Goal: Transaction & Acquisition: Download file/media

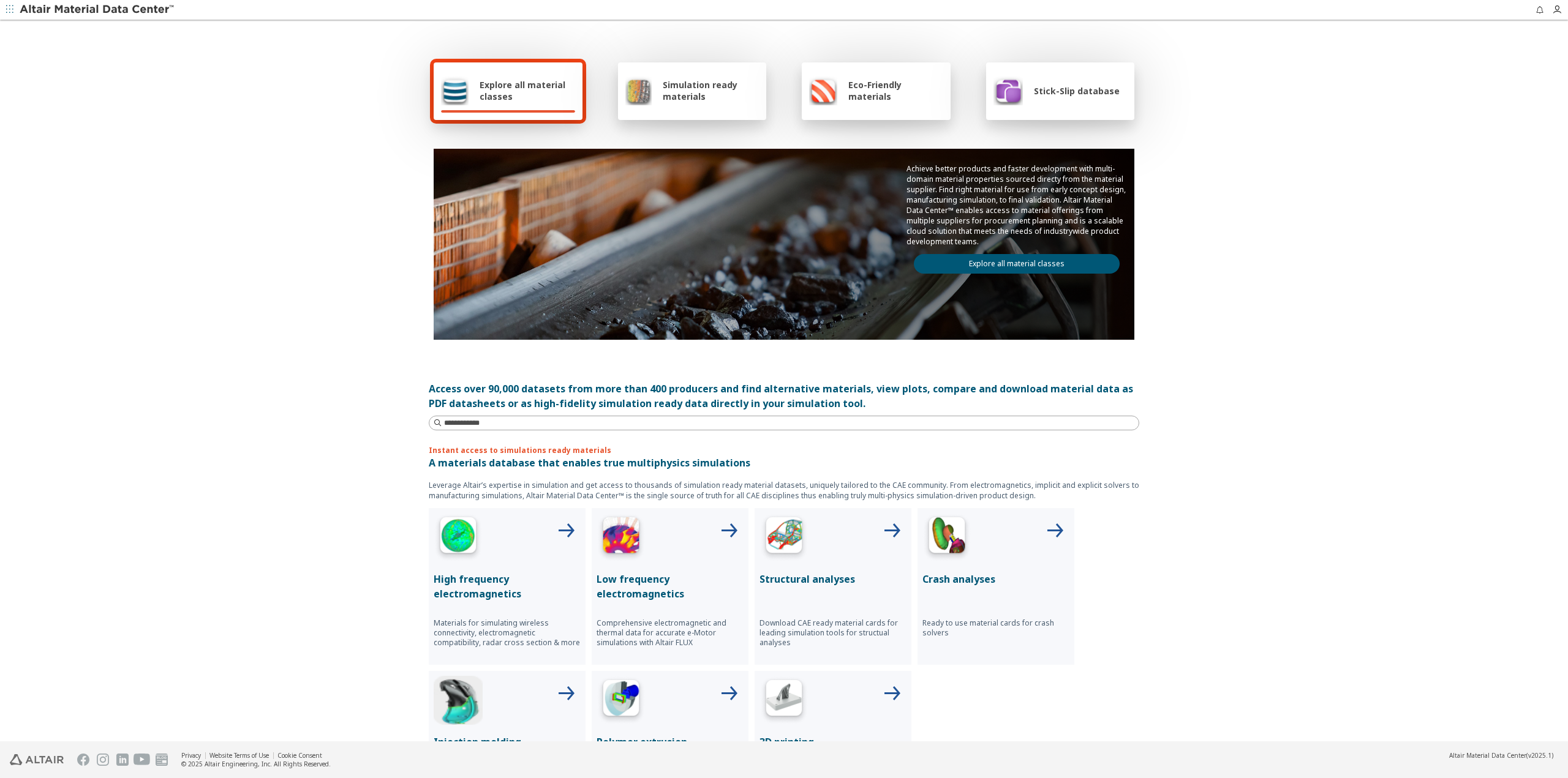
click at [561, 267] on link "Explore all material classes" at bounding box center [1017, 264] width 206 height 19
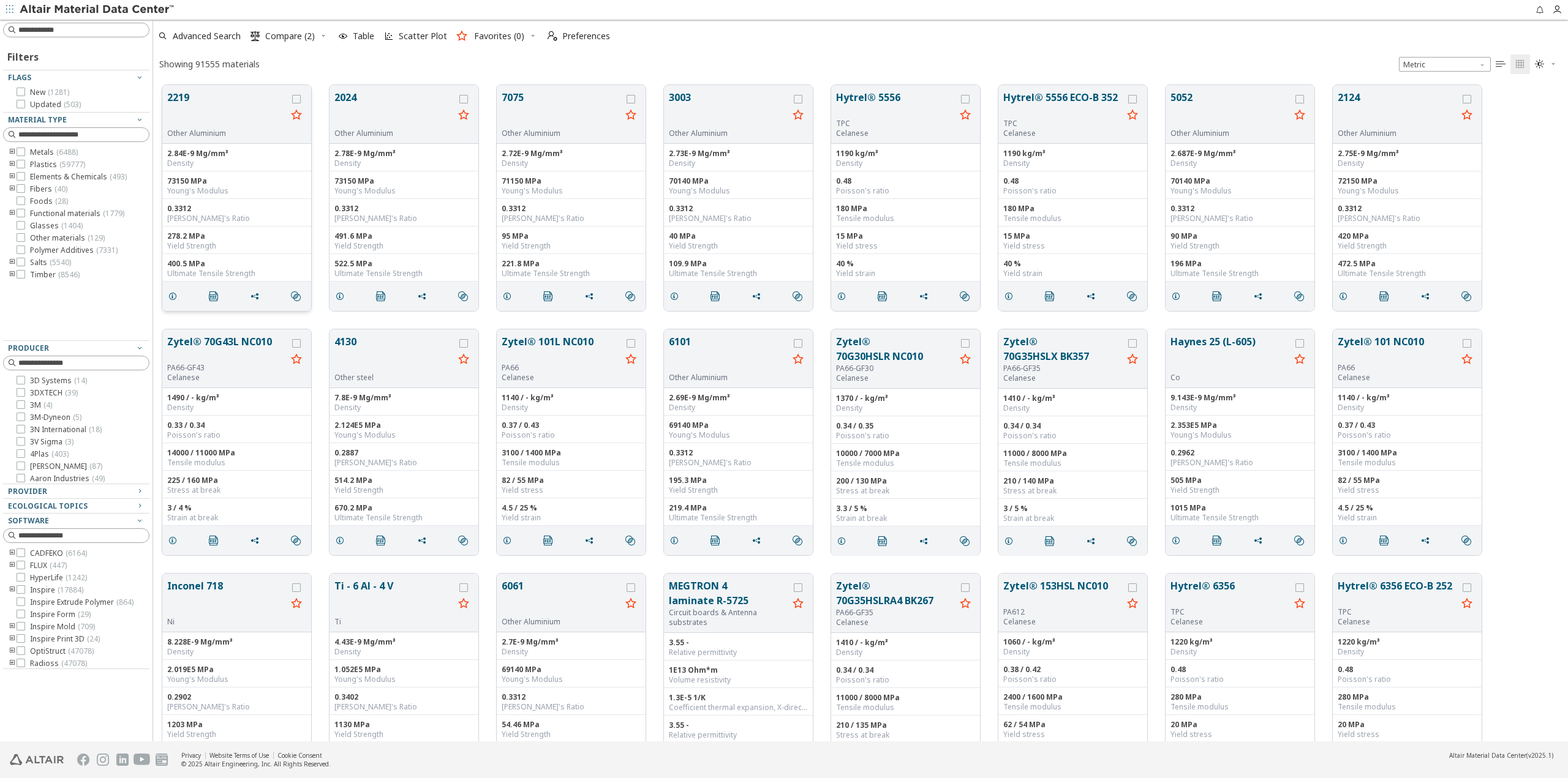
scroll to position [657, 1406]
click at [63, 34] on input at bounding box center [78, 30] width 144 height 14
type input "******"
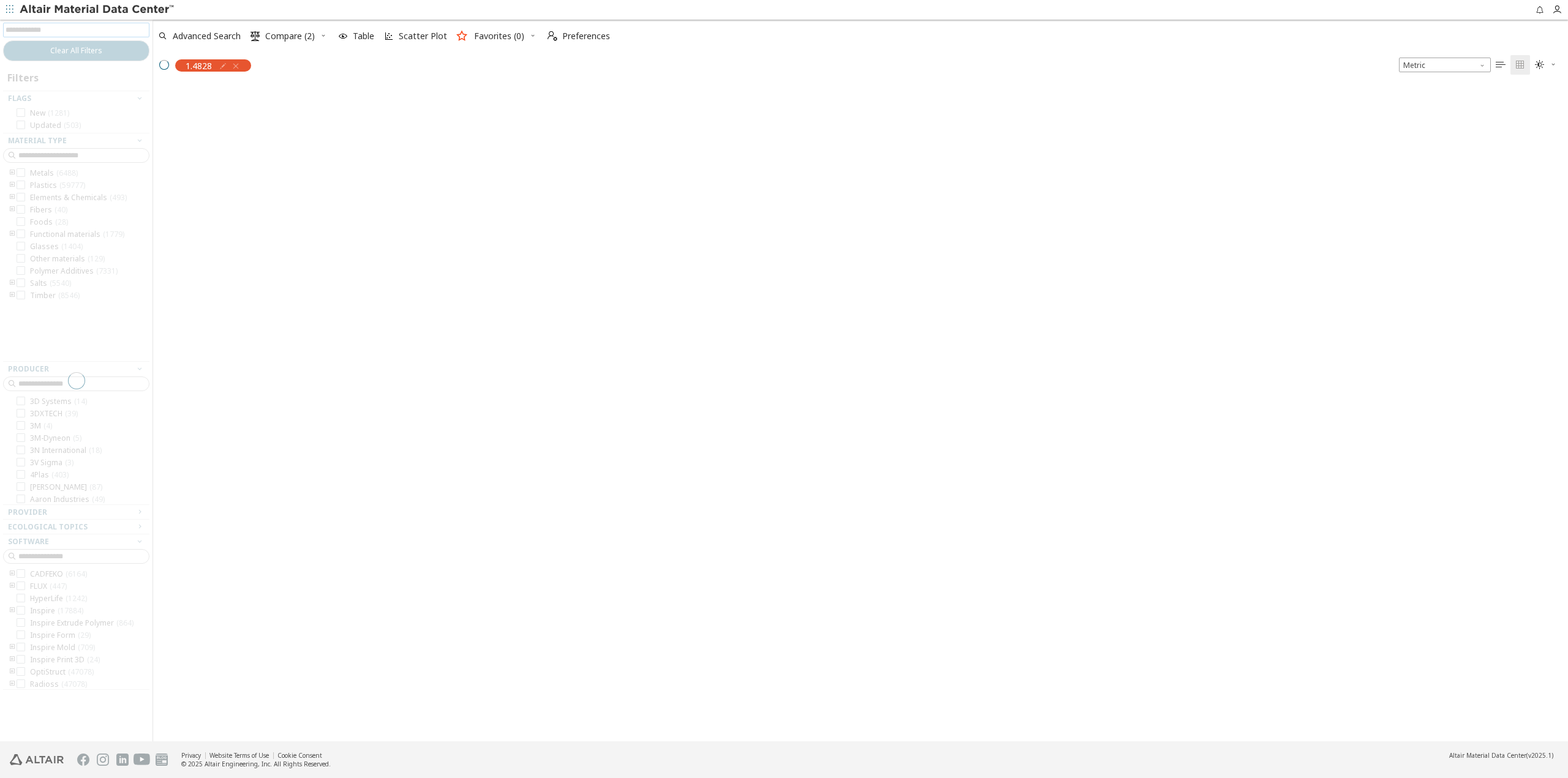
scroll to position [655, 1406]
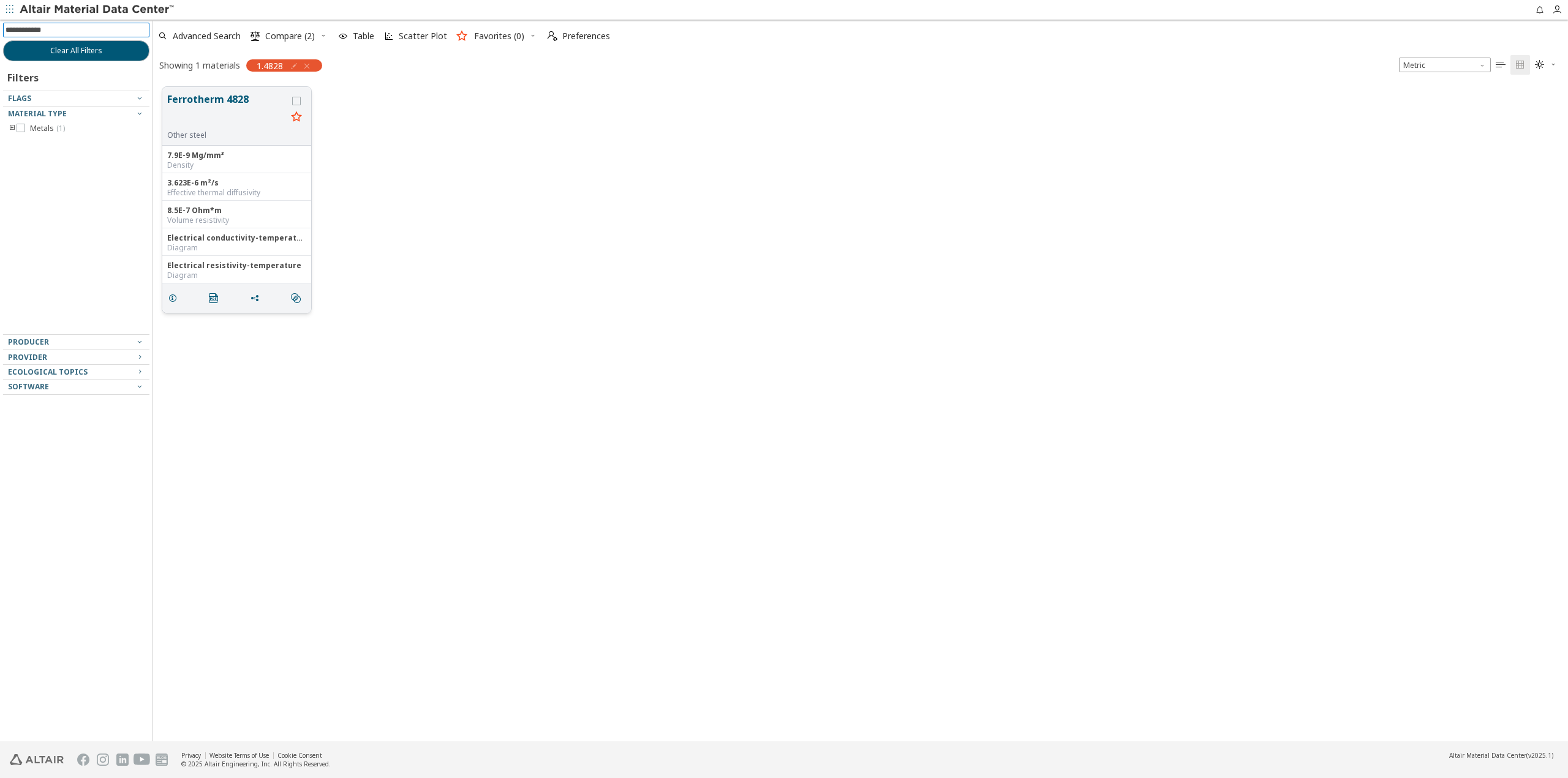
click at [210, 100] on button "Ferrotherm 4828" at bounding box center [227, 111] width 120 height 39
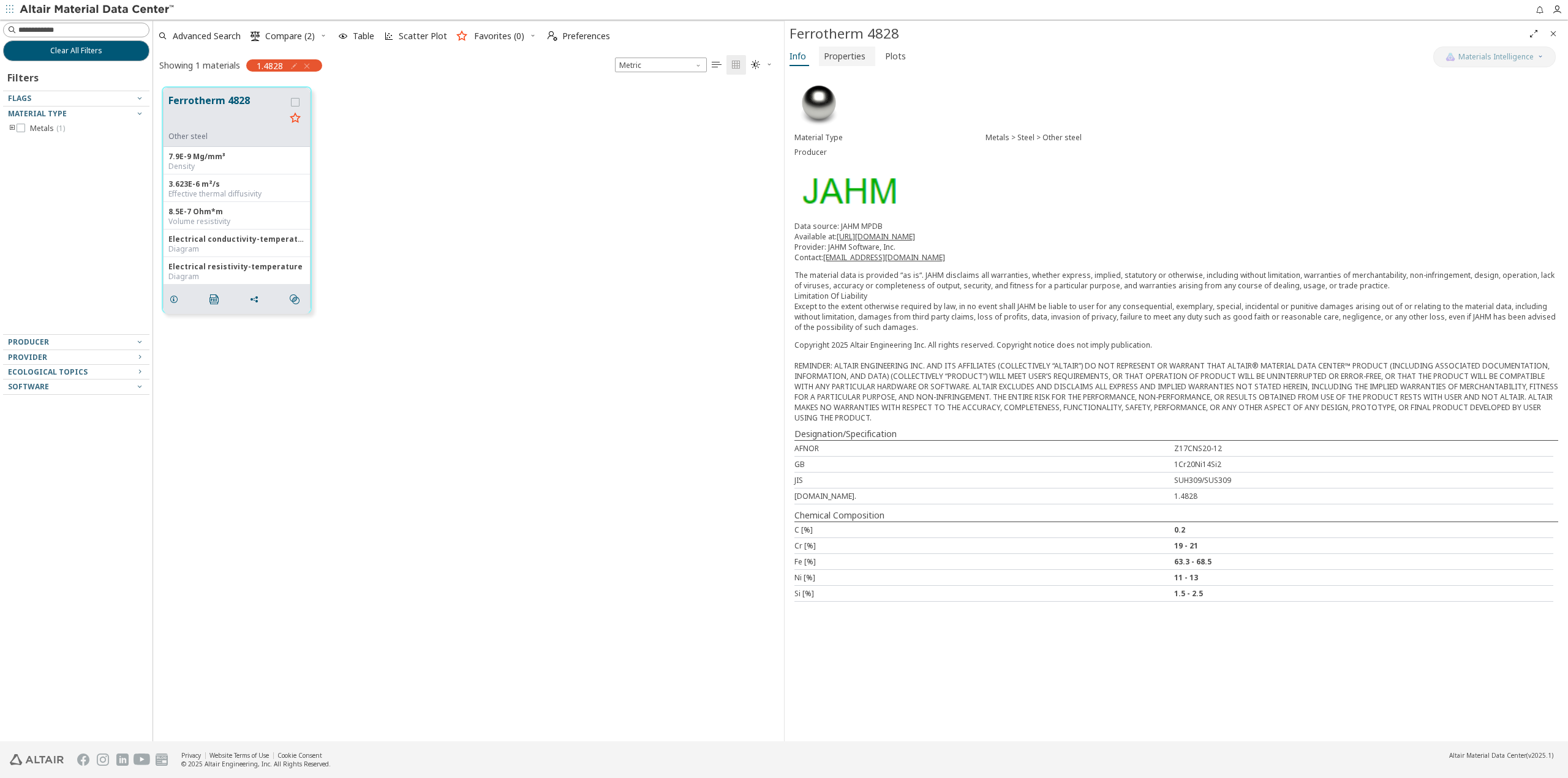
click at [858, 54] on span "Properties" at bounding box center [844, 56] width 41 height 19
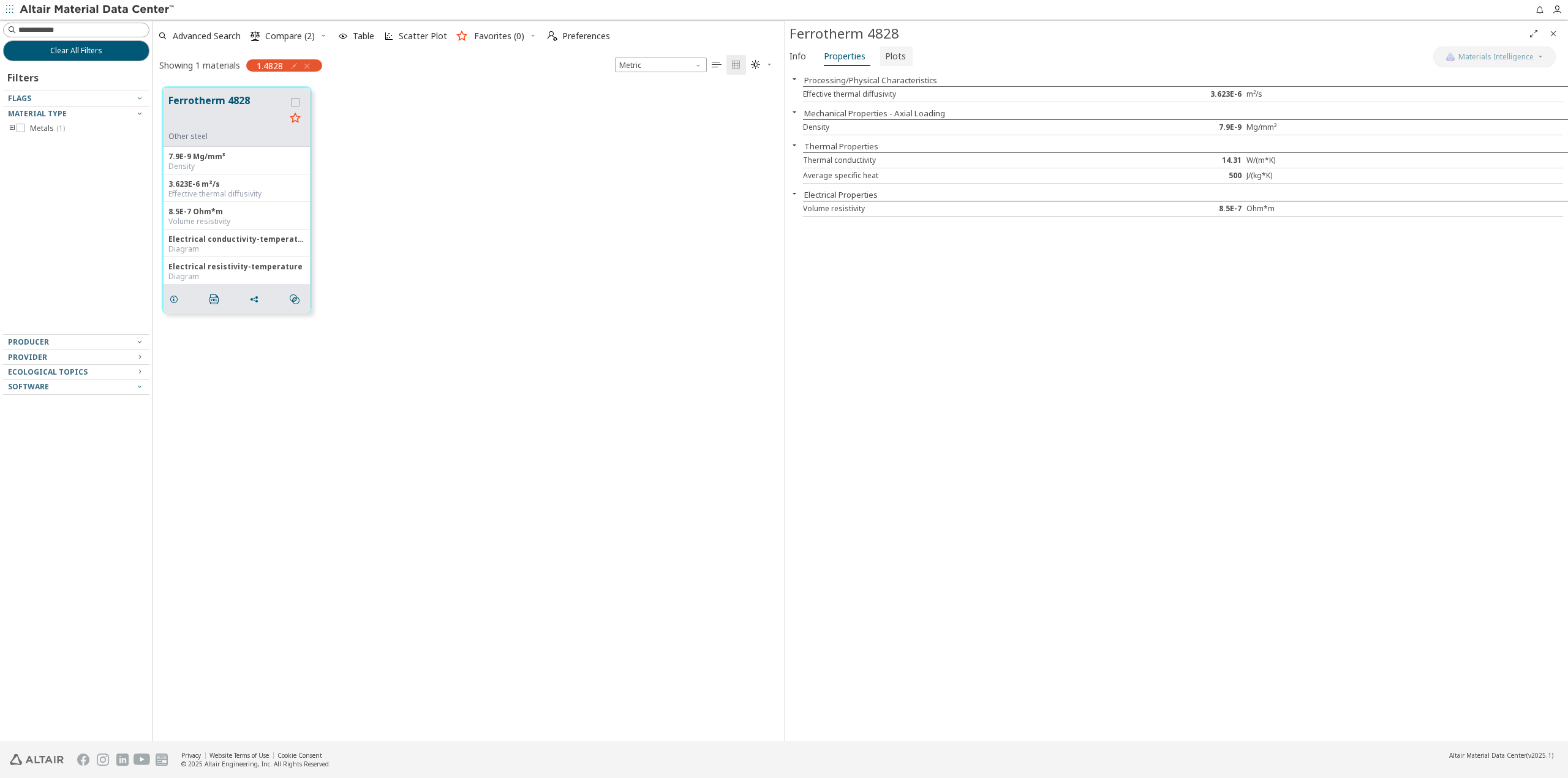
click at [891, 54] on span "Plots" at bounding box center [895, 56] width 21 height 19
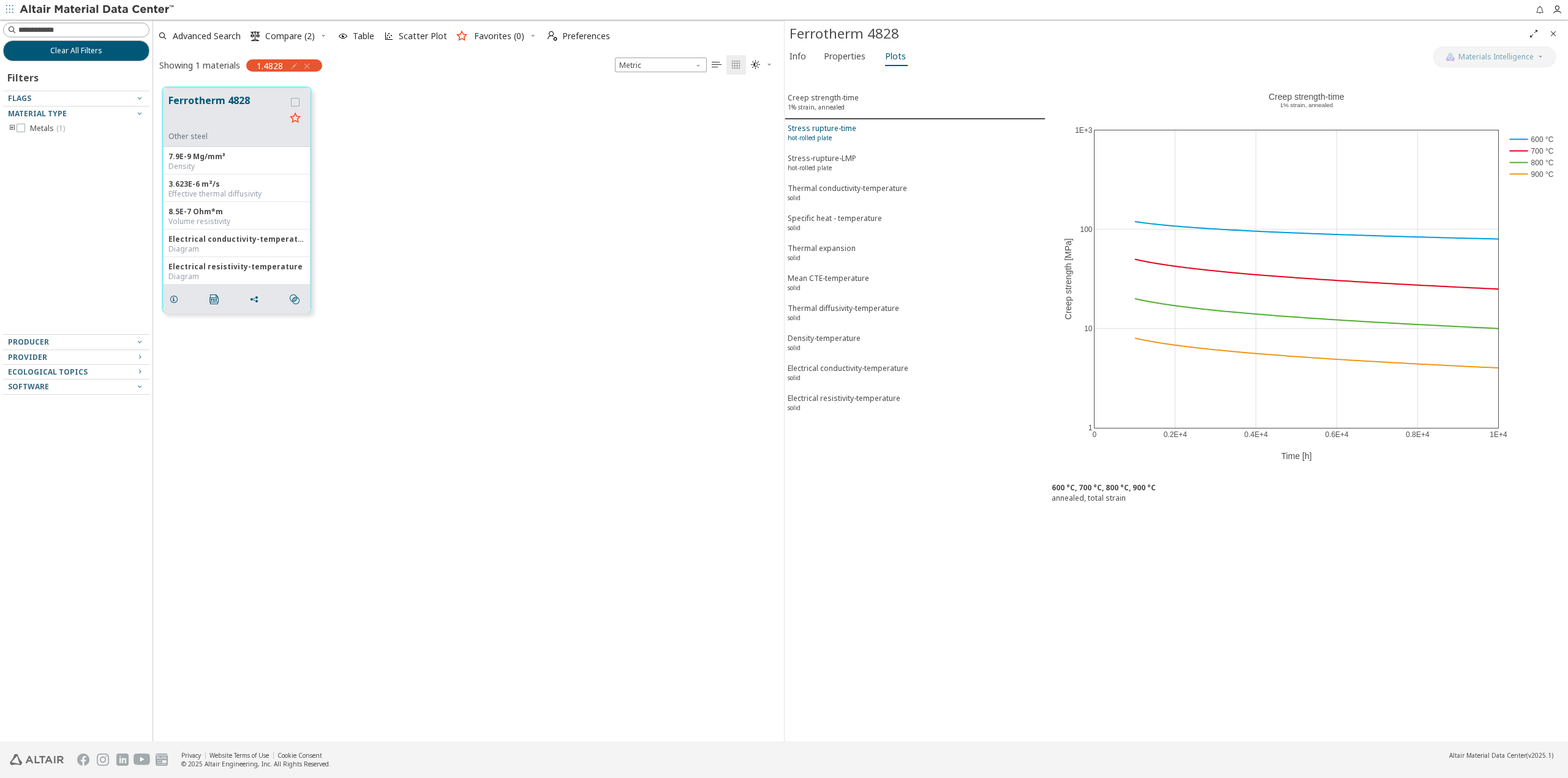
click at [820, 134] on sup "hot-rolled plate" at bounding box center [810, 138] width 44 height 8
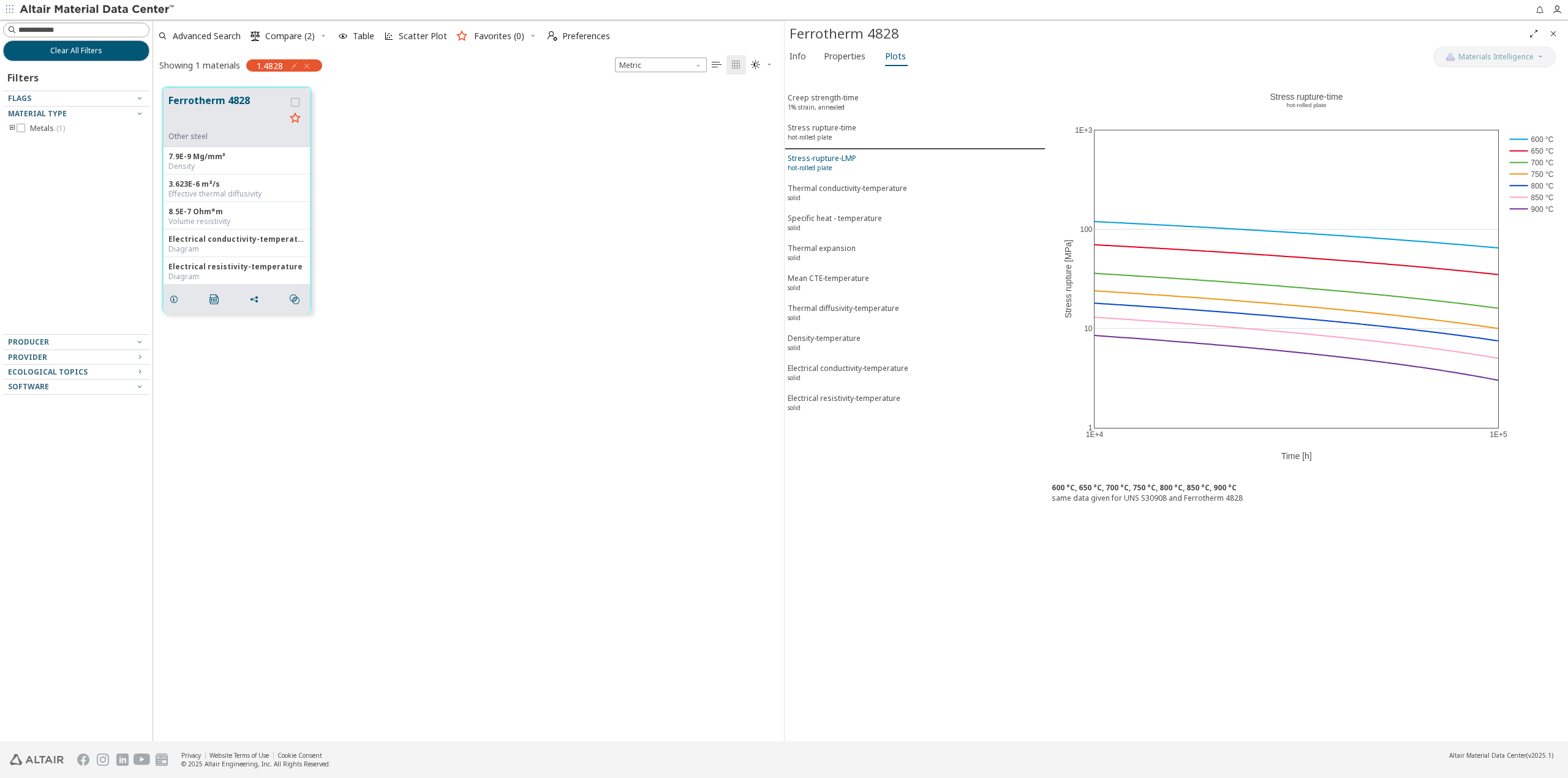
click at [819, 163] on sup "hot-rolled plate" at bounding box center [810, 167] width 44 height 8
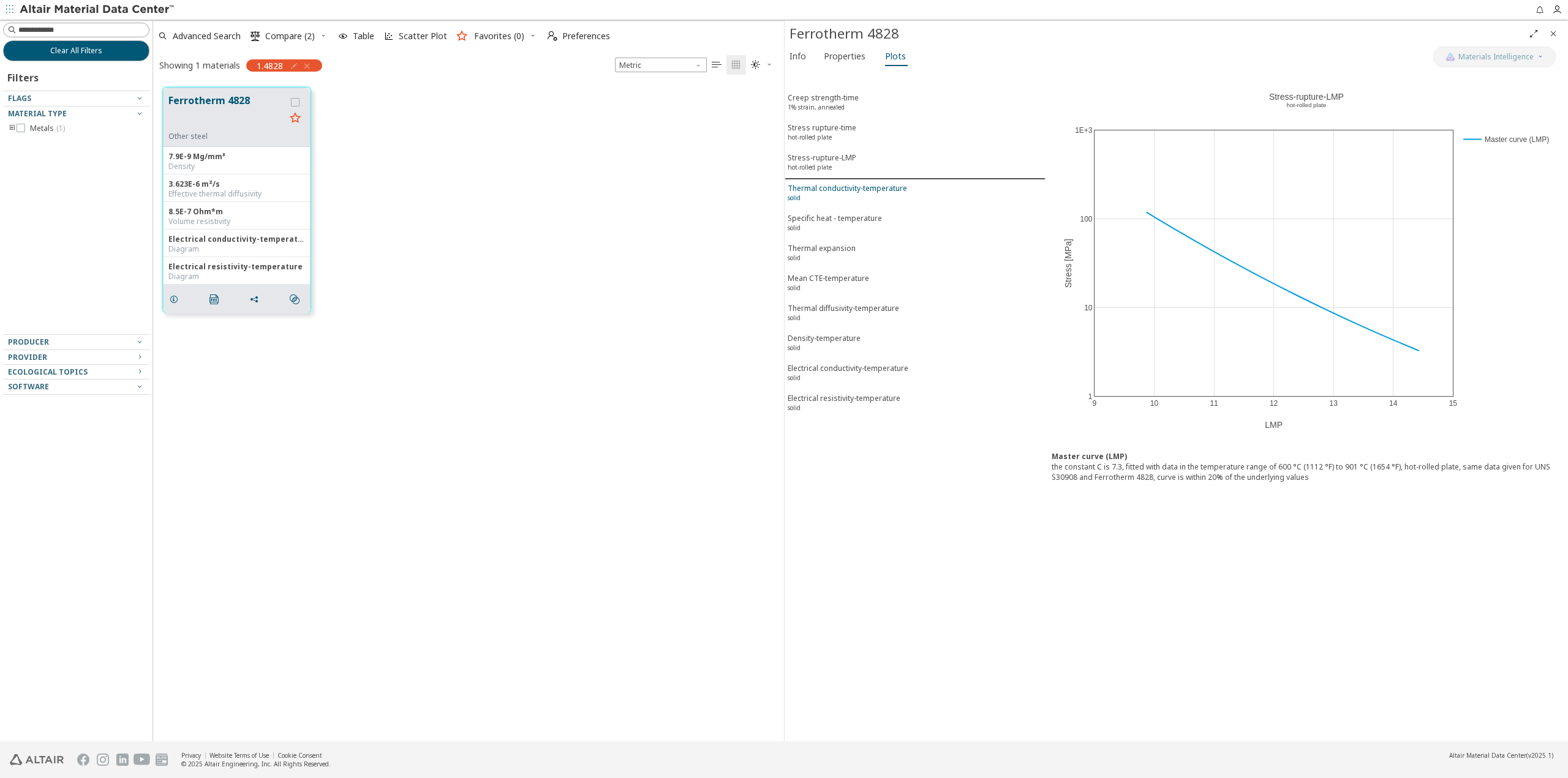
click at [821, 189] on div "Thermal conductivity-temperature solid" at bounding box center [847, 194] width 120 height 23
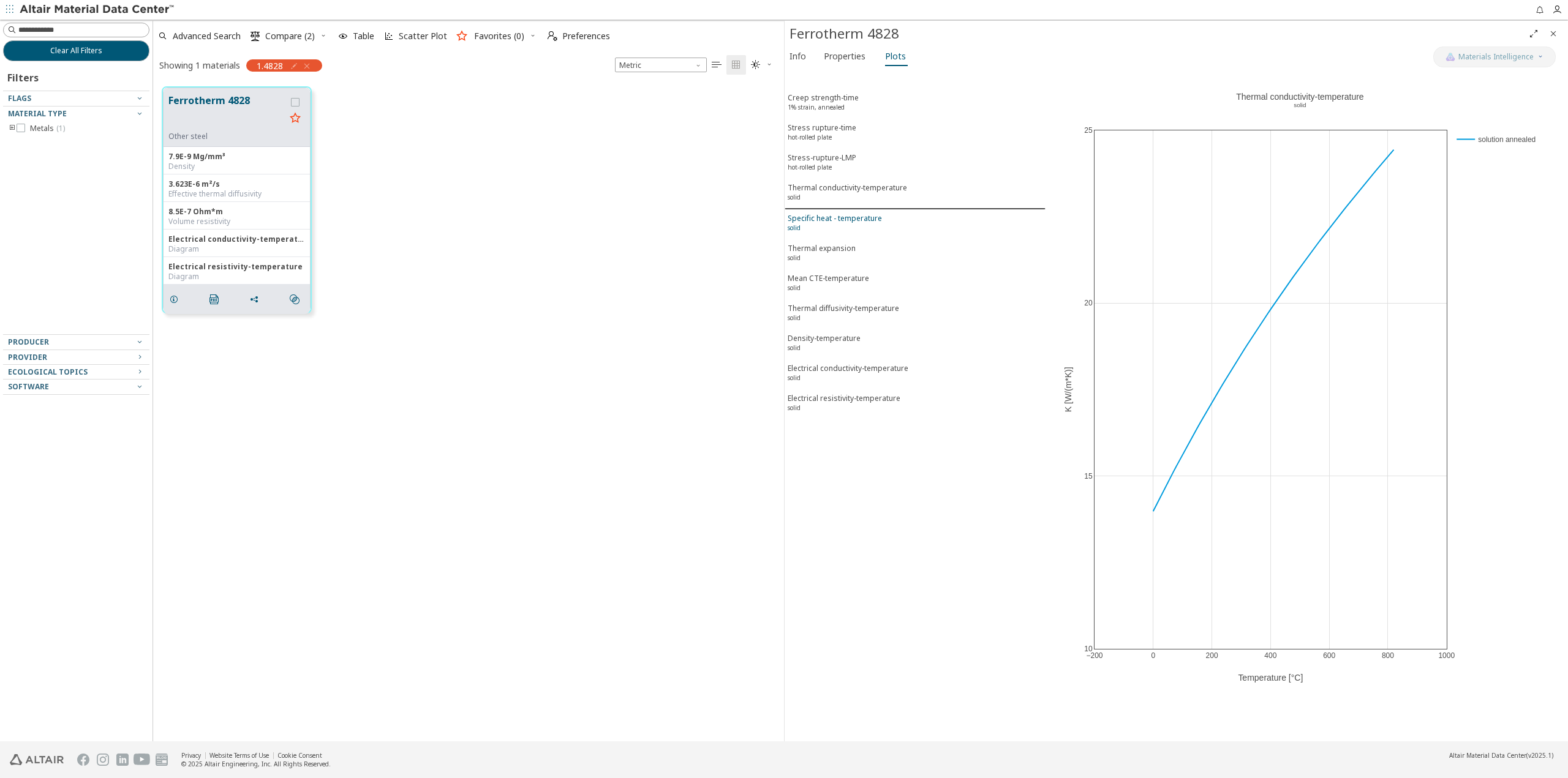
click at [818, 218] on div "Specific heat - temperature solid" at bounding box center [835, 224] width 94 height 23
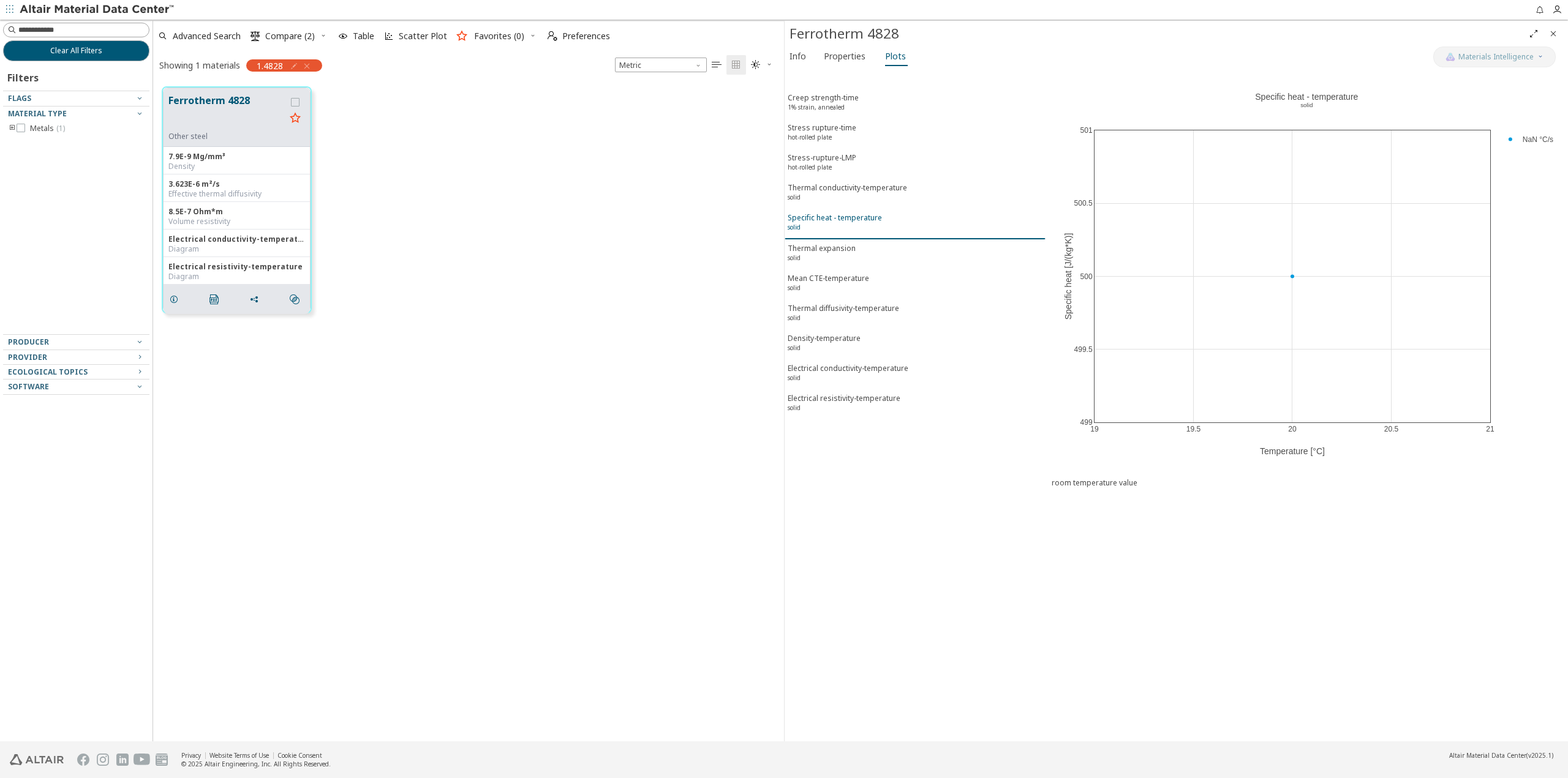
click at [809, 216] on div "Specific heat - temperature solid" at bounding box center [835, 224] width 94 height 23
click at [810, 224] on div "Specific heat - temperature solid" at bounding box center [835, 224] width 94 height 23
click at [819, 246] on div "Thermal expansion solid" at bounding box center [821, 254] width 68 height 23
click at [821, 277] on div "Mean CTE-temperature solid" at bounding box center [829, 284] width 81 height 23
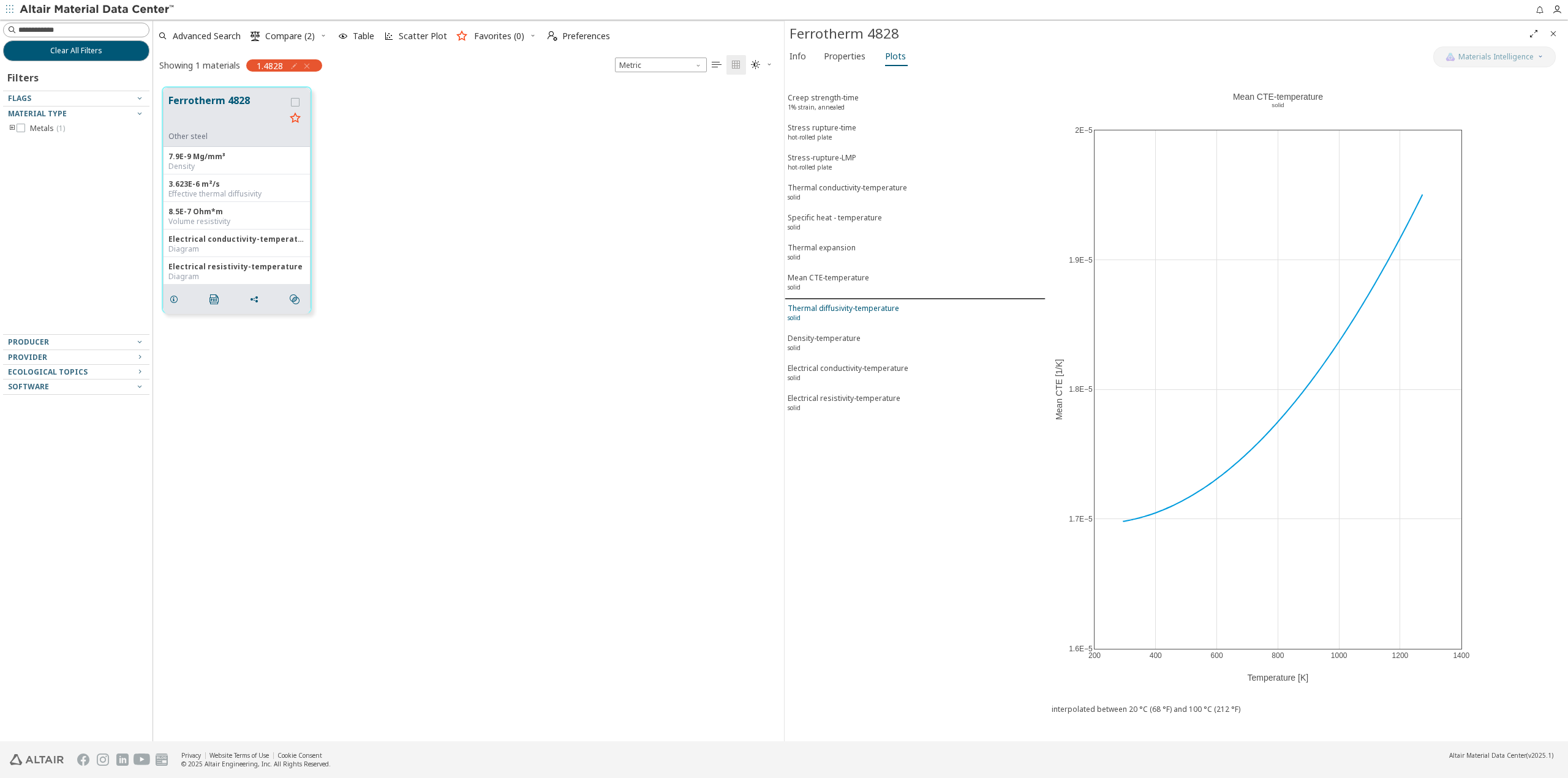
click at [845, 321] on div "Thermal diffusivity-temperature solid" at bounding box center [843, 314] width 111 height 23
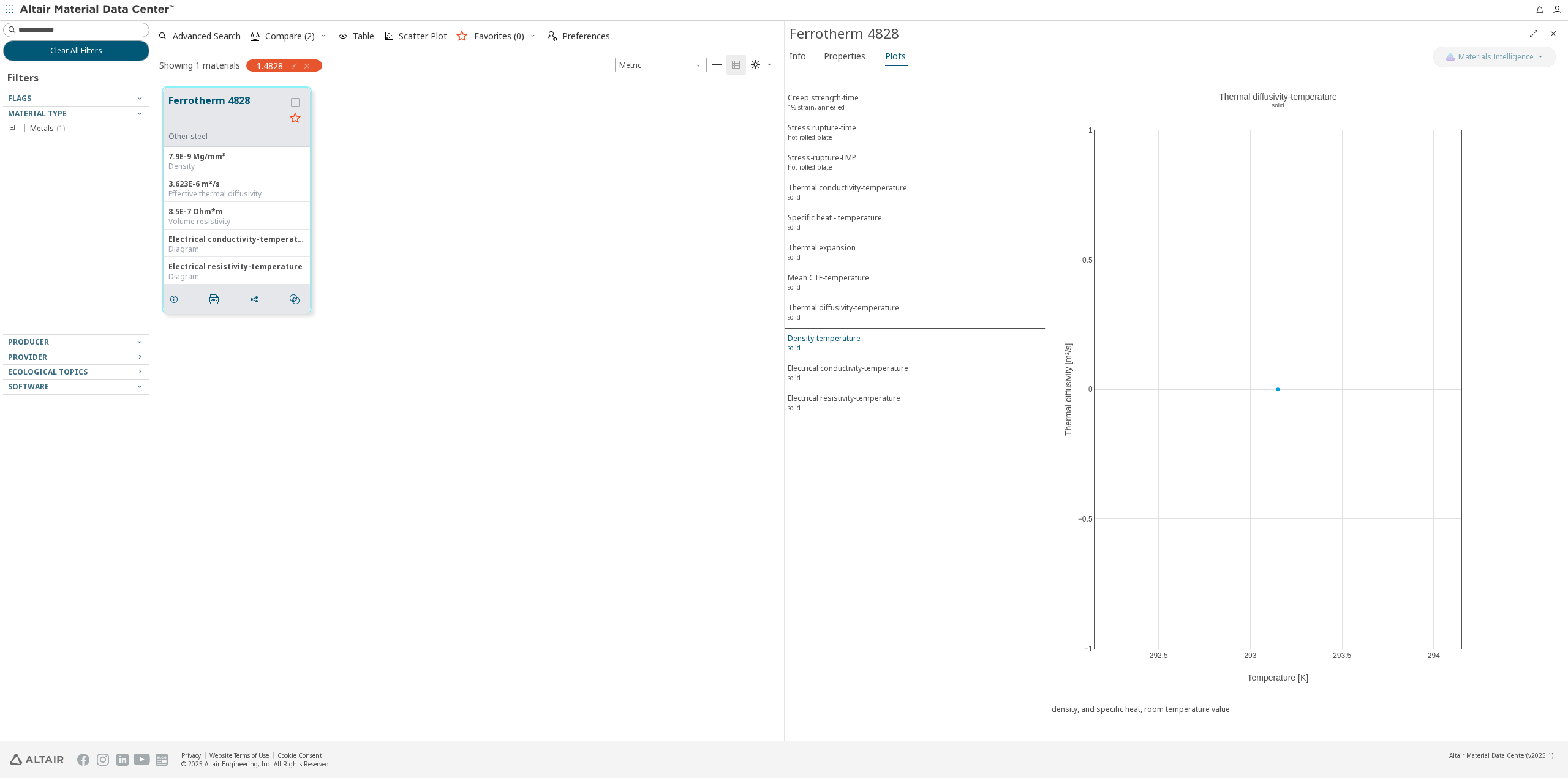
click at [849, 349] on div "Density-temperature solid" at bounding box center [824, 344] width 73 height 23
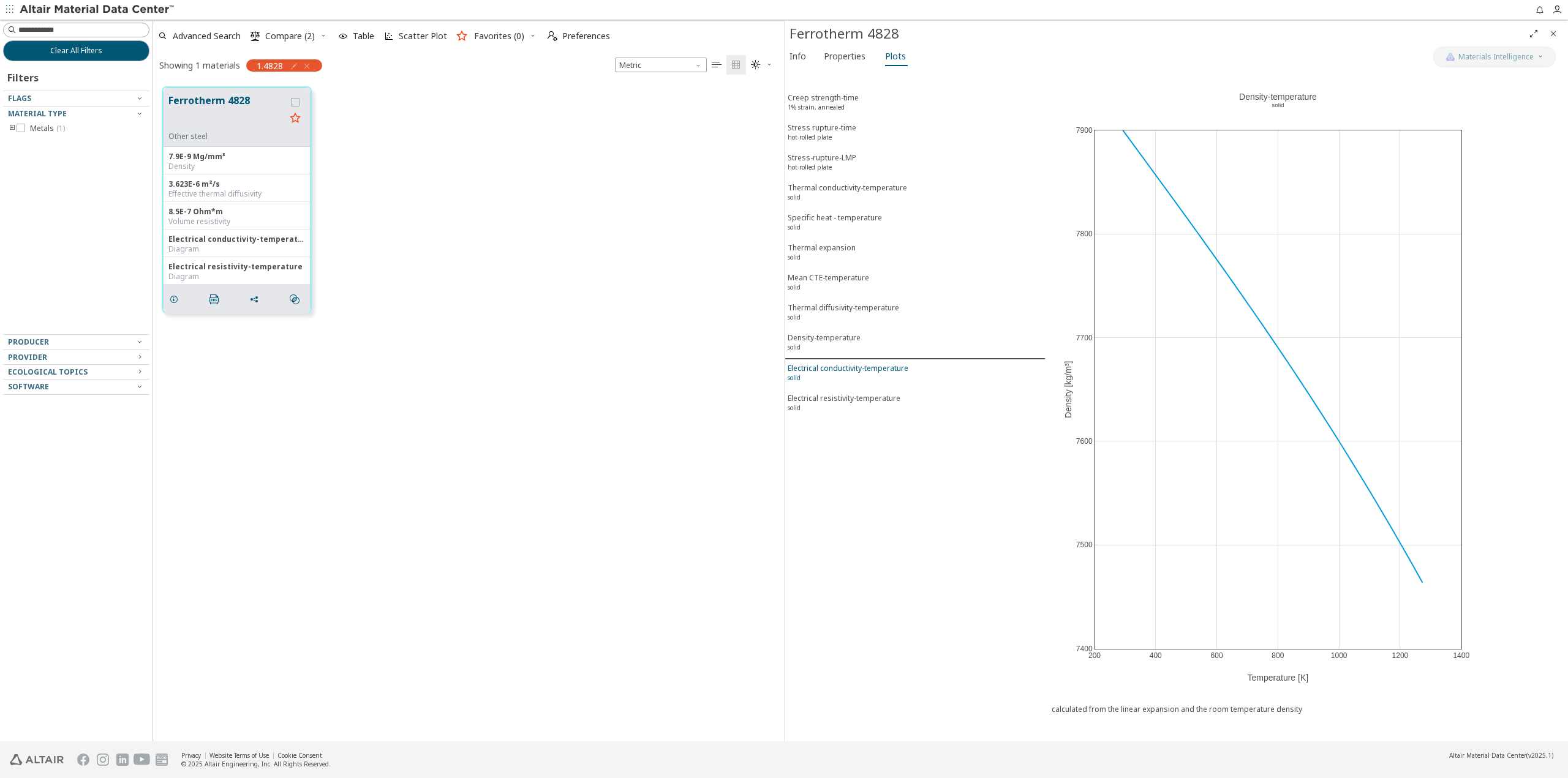
click at [847, 374] on div "Electrical conductivity-temperature solid" at bounding box center [848, 374] width 121 height 23
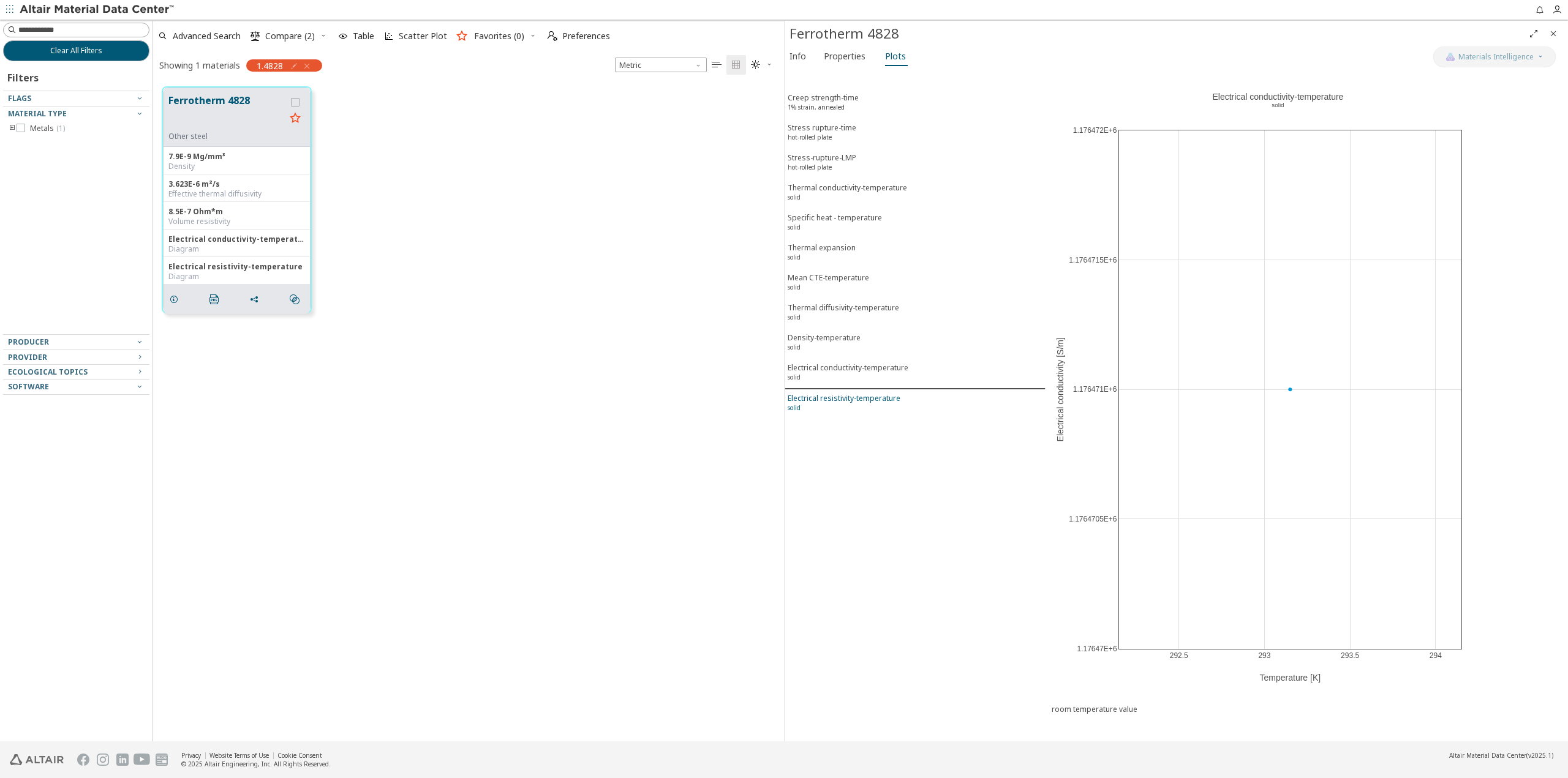
click at [847, 395] on div "Electrical resistivity-temperature solid" at bounding box center [844, 404] width 112 height 23
click at [823, 105] on sup "1% strain, annealed" at bounding box center [816, 107] width 57 height 8
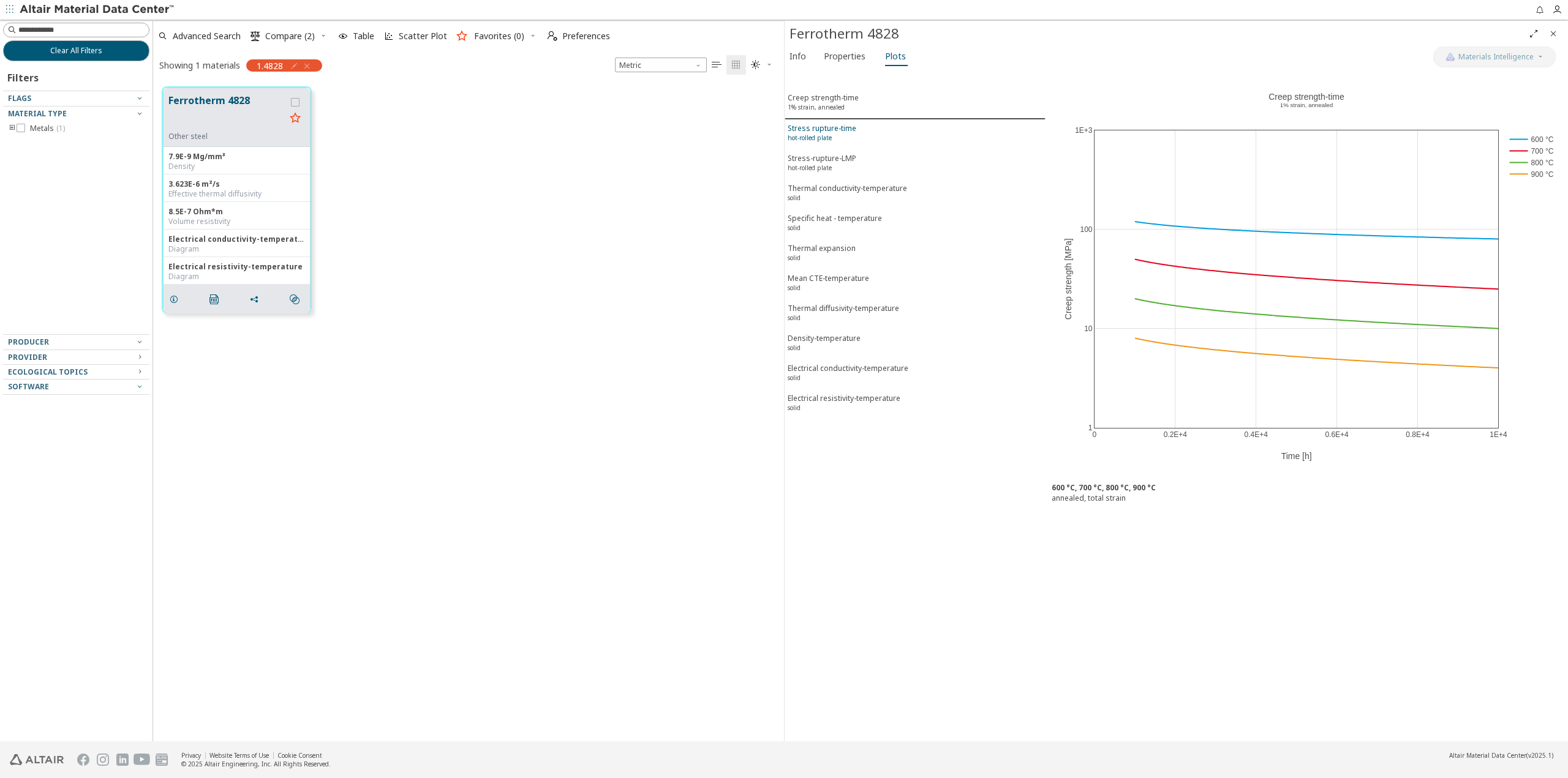
click at [827, 134] on sup "hot-rolled plate" at bounding box center [810, 138] width 44 height 8
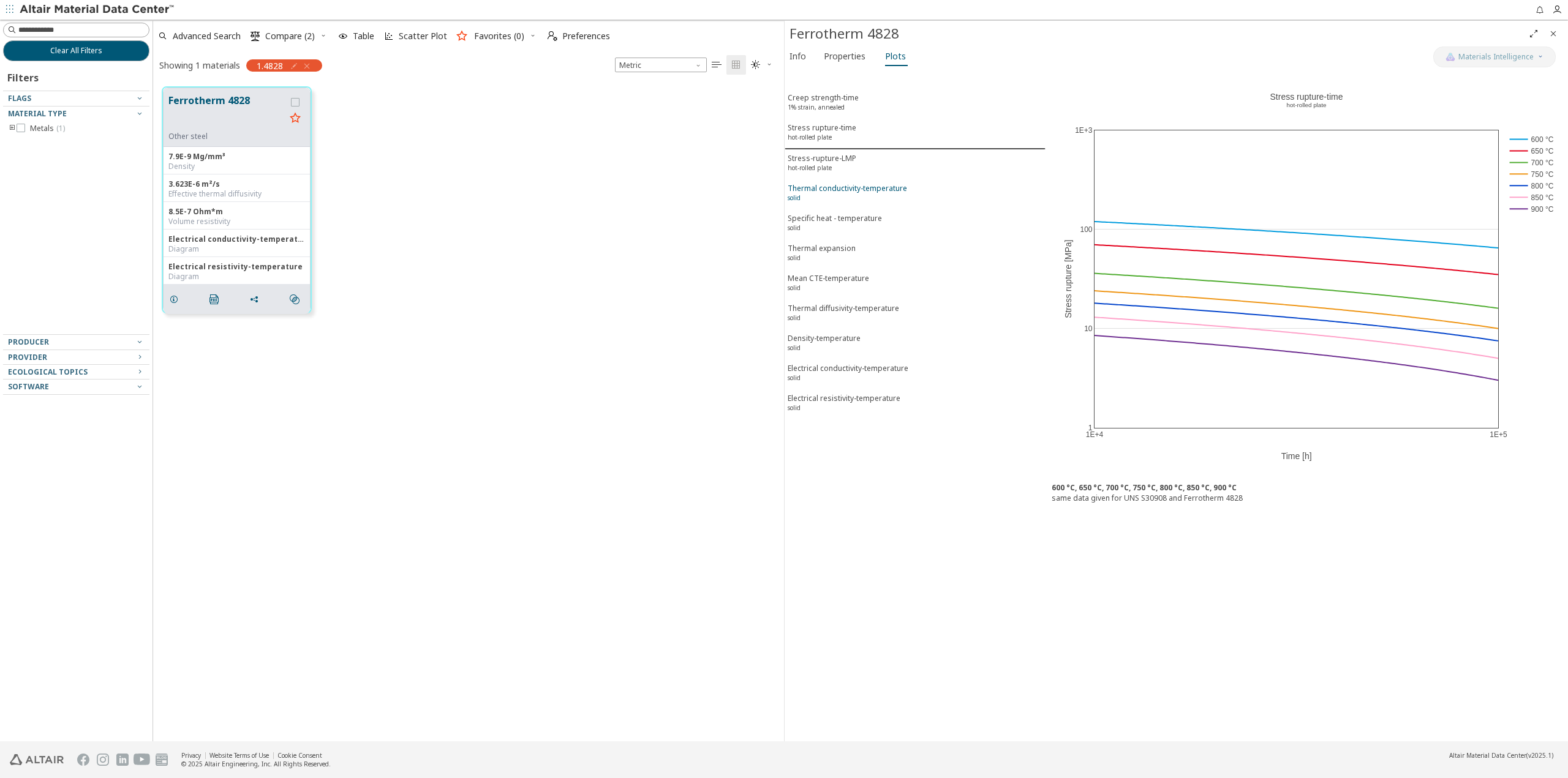
click at [825, 184] on div "Thermal conductivity-temperature solid" at bounding box center [847, 194] width 120 height 23
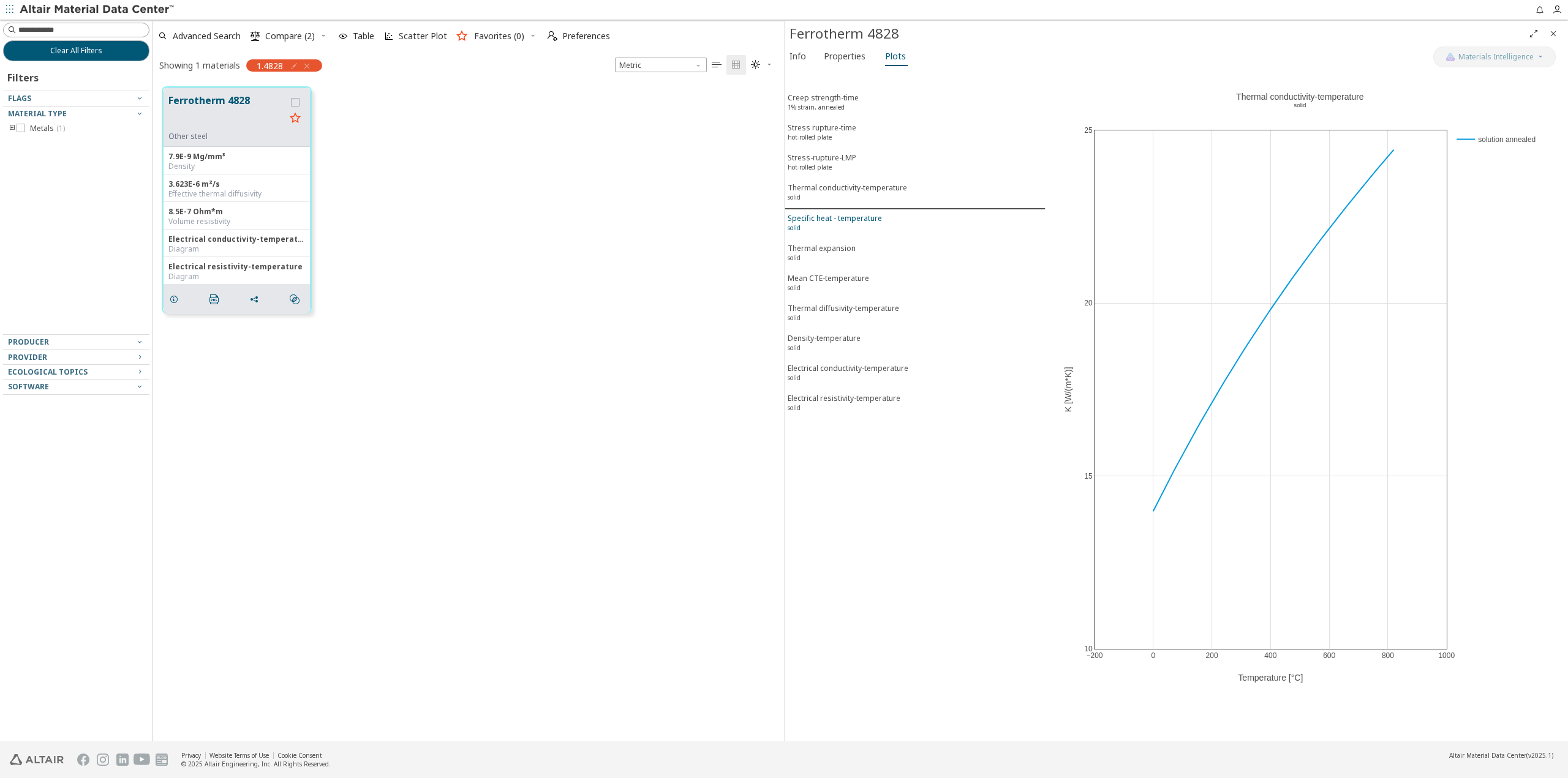
click at [854, 232] on div "Specific heat - temperature solid" at bounding box center [835, 224] width 94 height 23
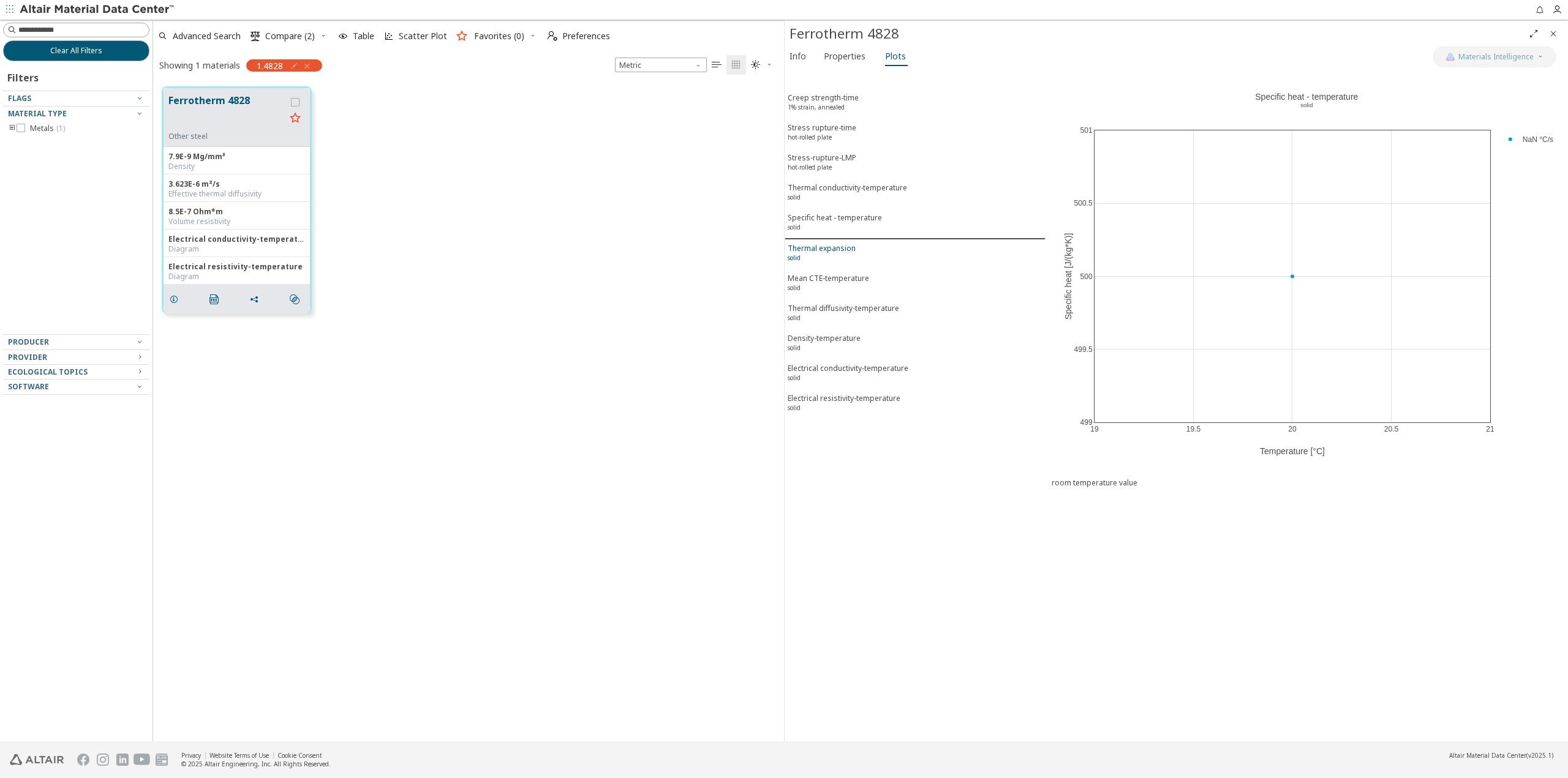
click at [855, 247] on span "Thermal expansion solid" at bounding box center [915, 254] width 255 height 23
click at [854, 281] on div "Mean CTE-temperature solid" at bounding box center [829, 284] width 81 height 23
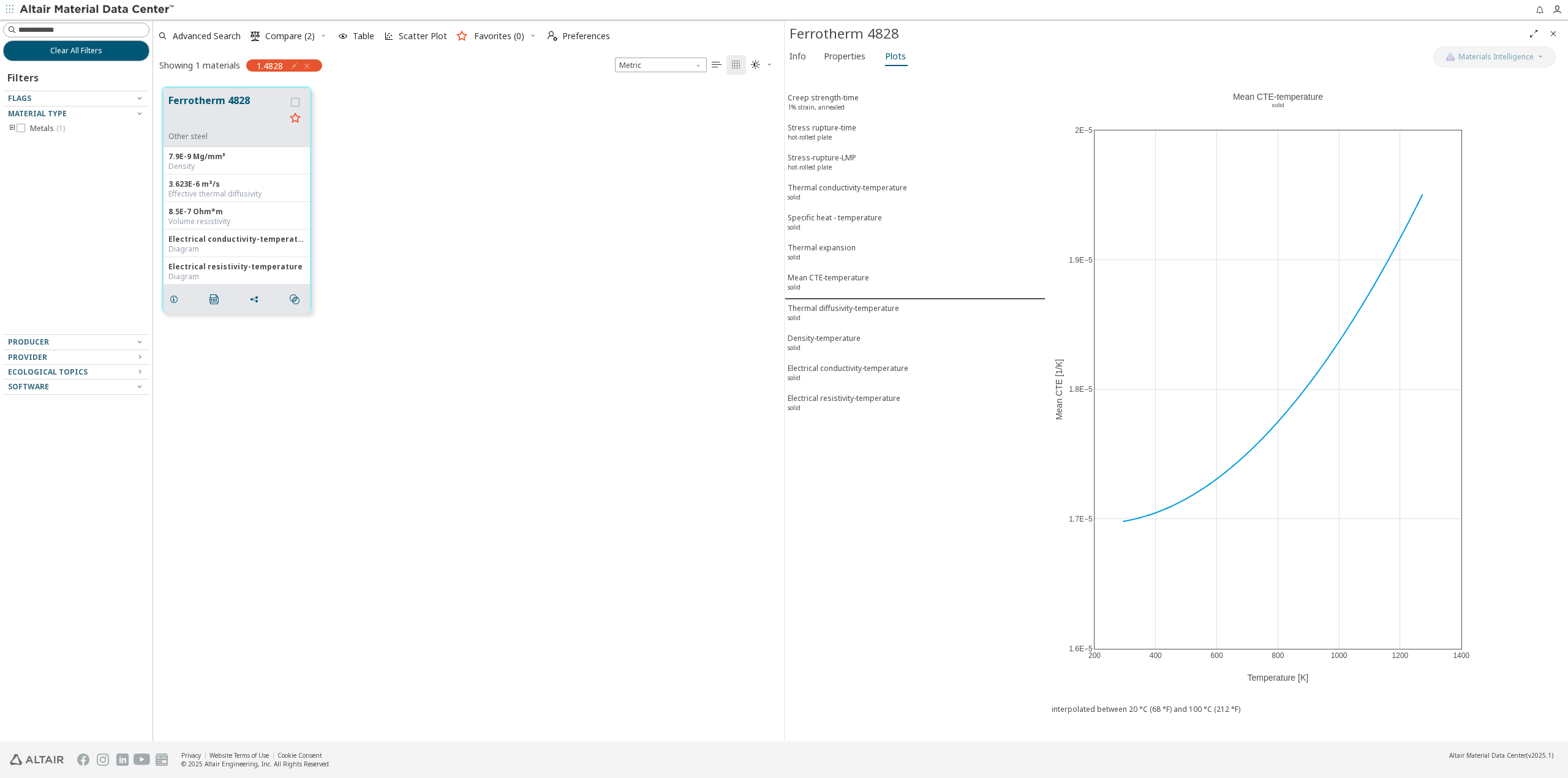
click at [683, 360] on div "Ferrotherm 4828 Other steel 7.9E-9 Mg/mm³ Density 3.623E-6 m²/s Effective therm…" at bounding box center [469, 409] width 631 height 664
click at [847, 47] on span "Properties" at bounding box center [844, 56] width 41 height 19
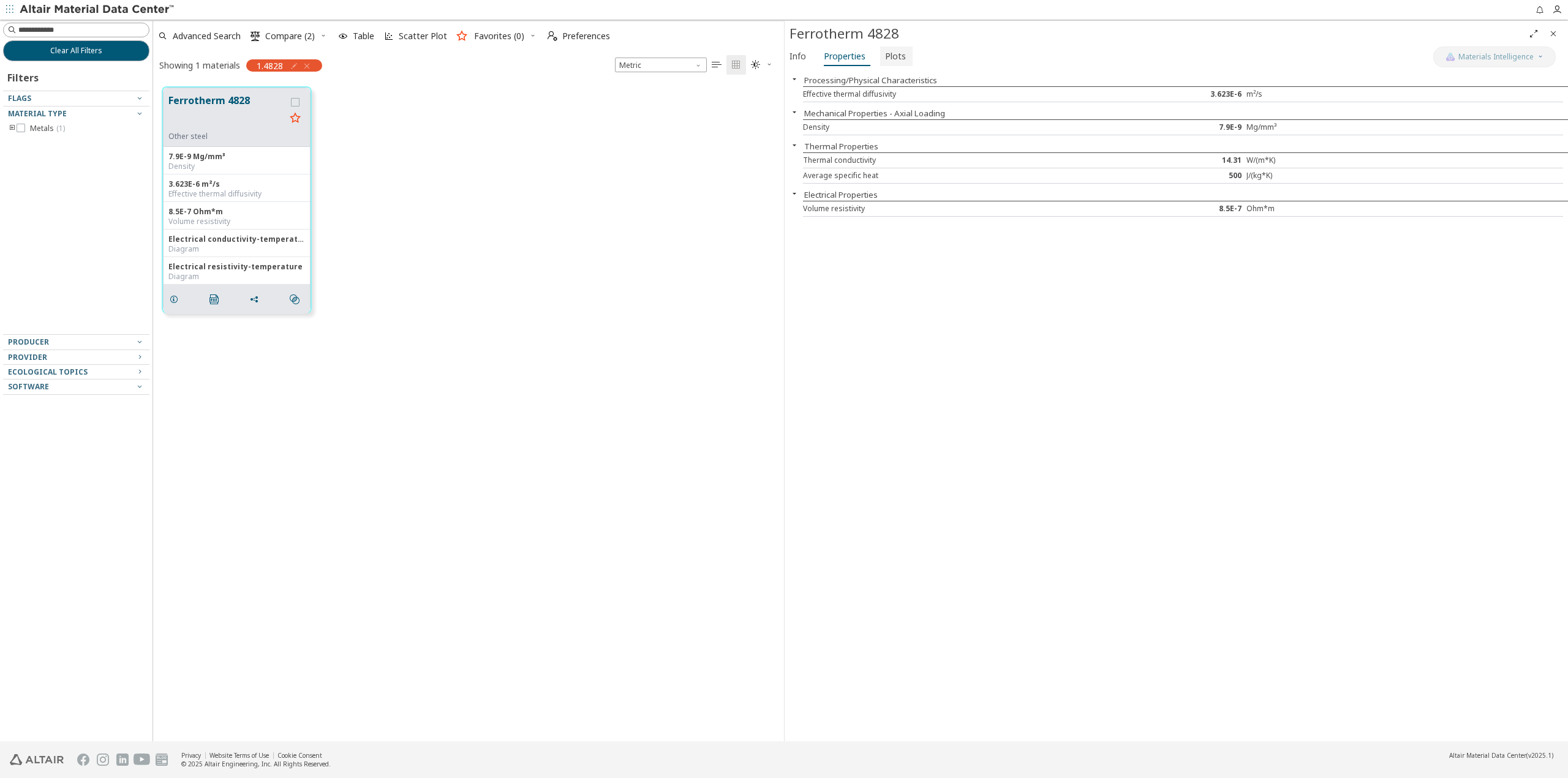
click at [885, 58] on span "Plots" at bounding box center [895, 56] width 21 height 19
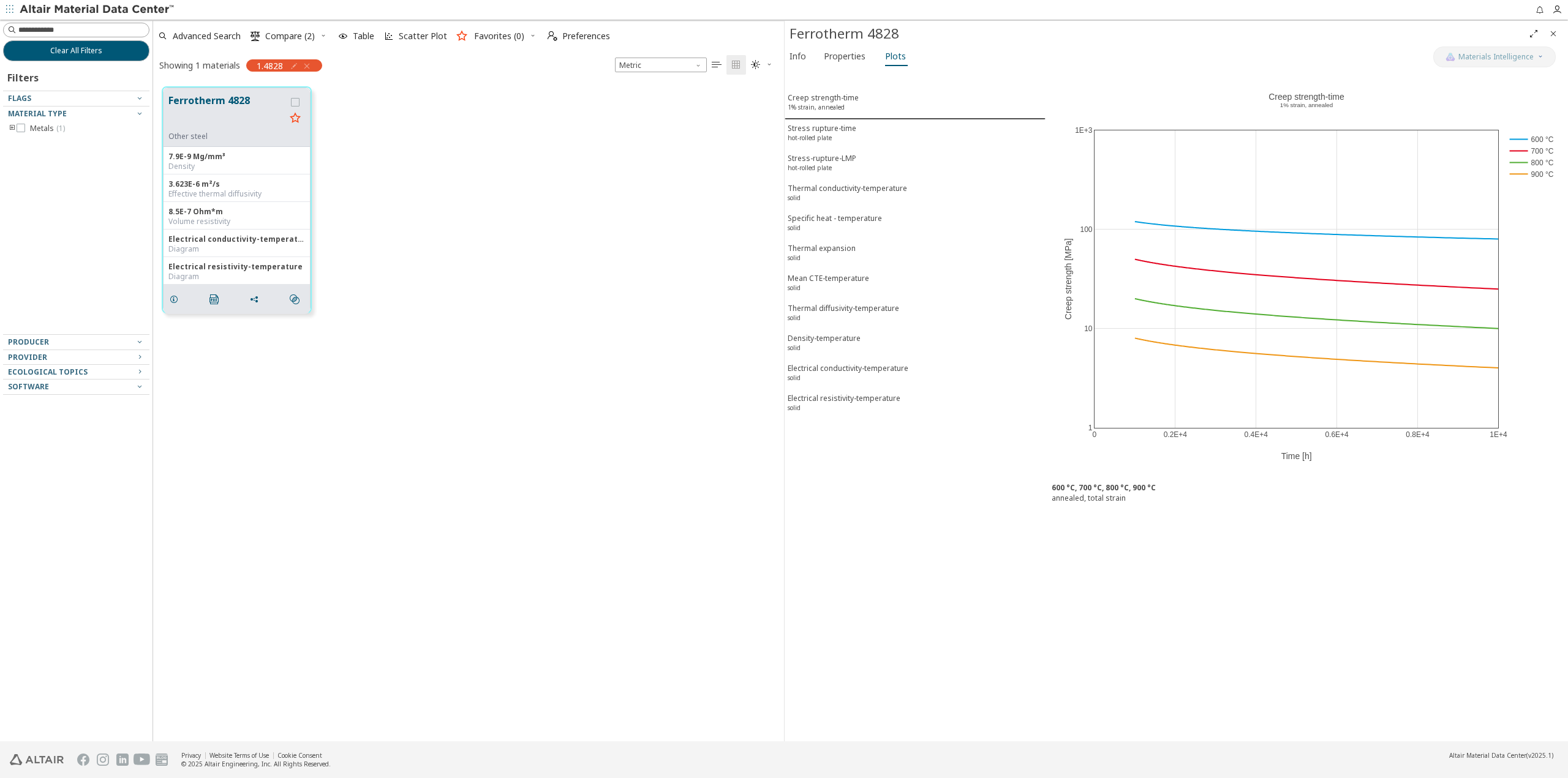
drag, startPoint x: 310, startPoint y: 63, endPoint x: 241, endPoint y: 63, distance: 69.0
click at [310, 63] on icon "button" at bounding box center [306, 66] width 10 height 10
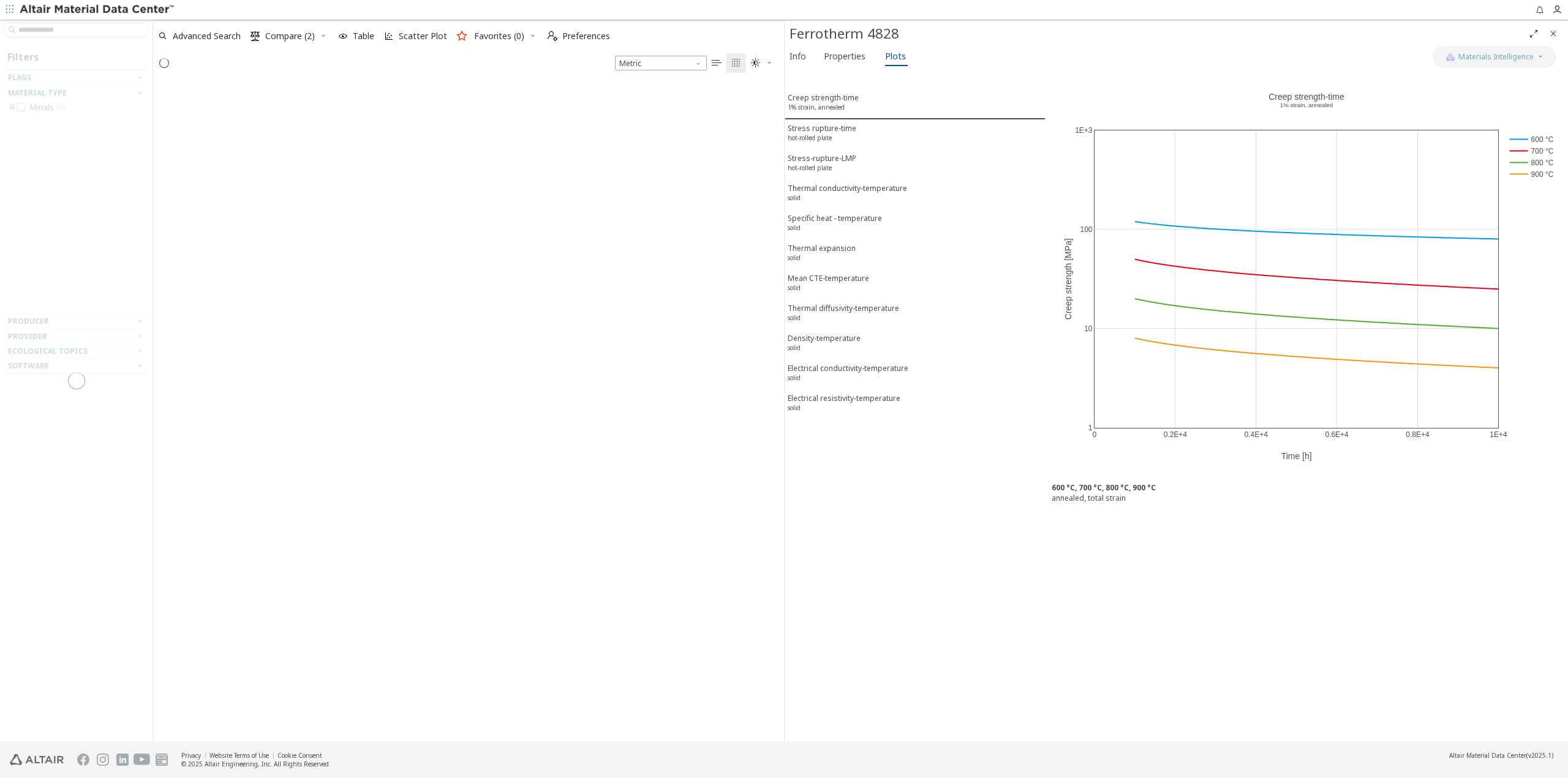
click at [107, 32] on div at bounding box center [76, 380] width 153 height 722
click at [97, 29] on div at bounding box center [76, 380] width 153 height 722
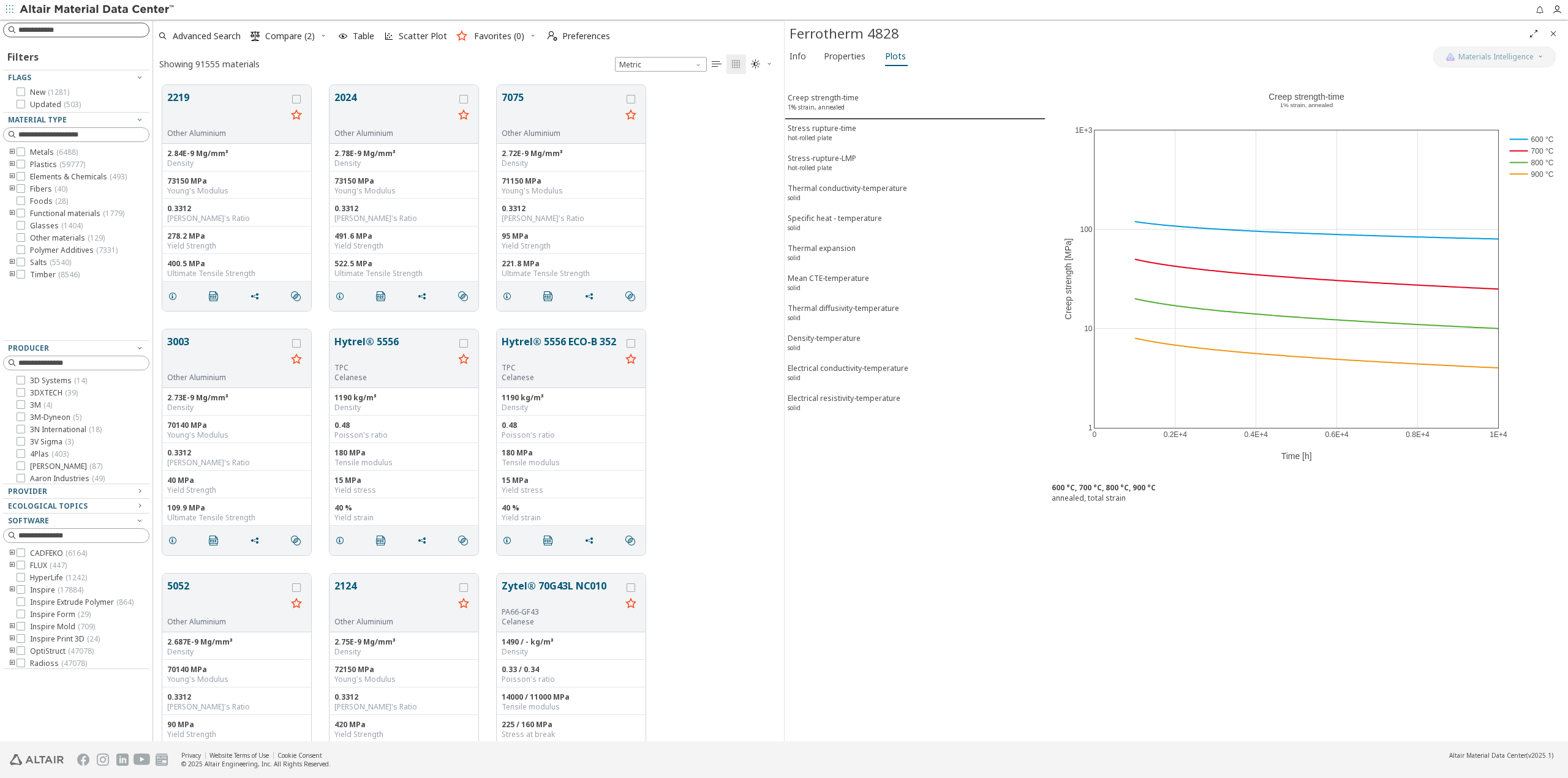
scroll to position [657, 622]
click at [96, 30] on input at bounding box center [78, 30] width 144 height 14
type input "***"
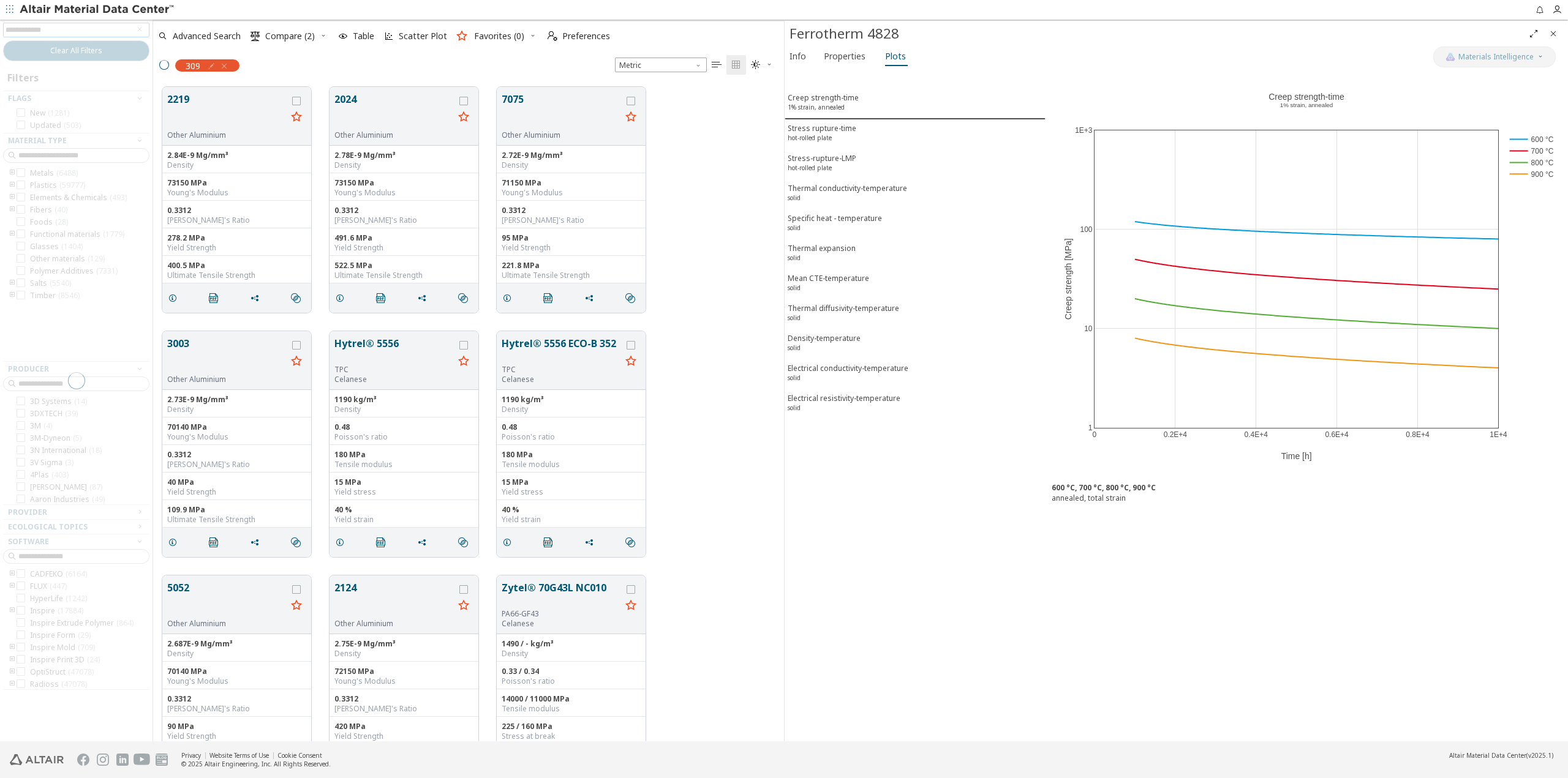
scroll to position [655, 622]
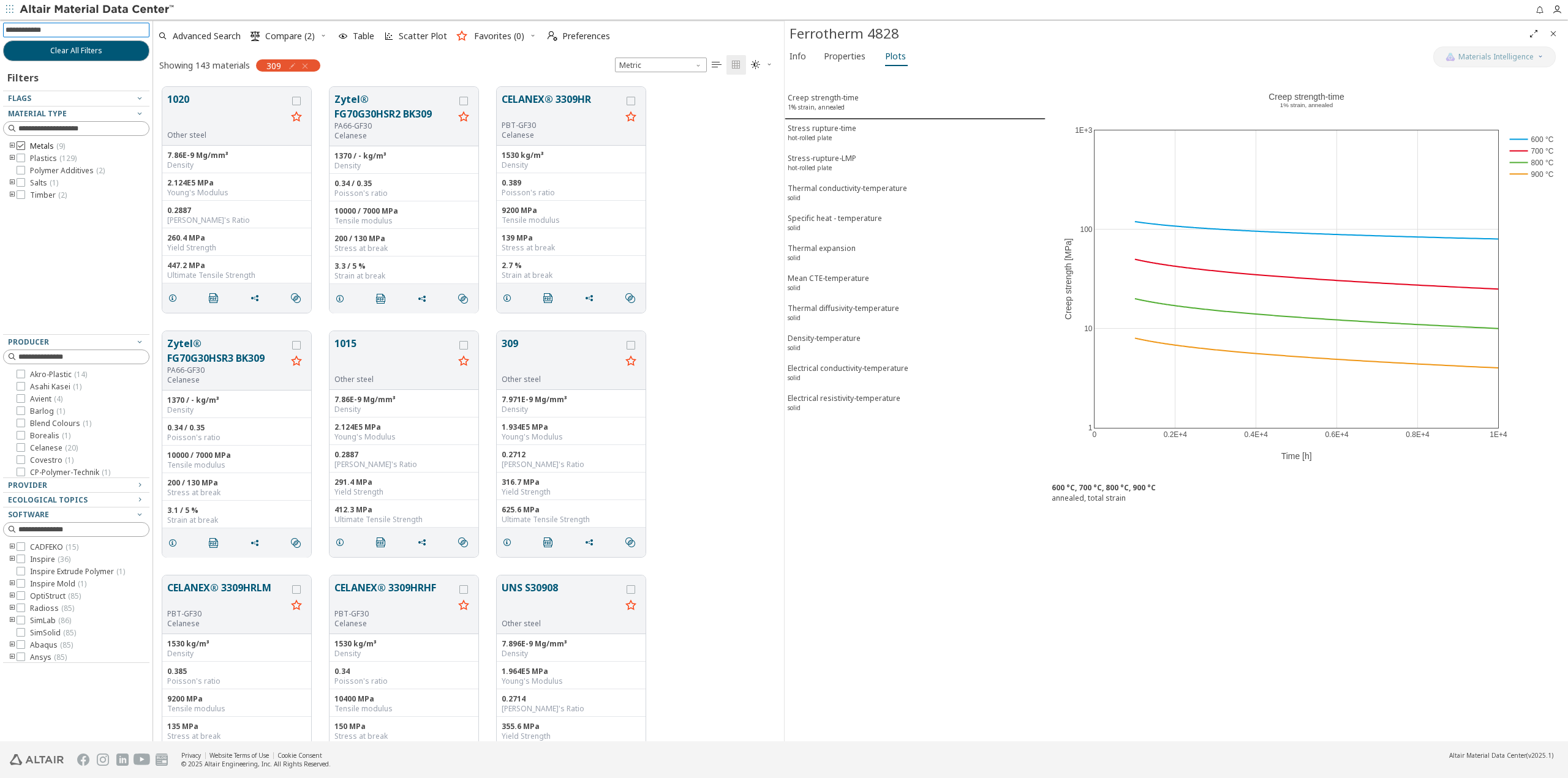
click at [21, 144] on icon at bounding box center [21, 145] width 8 height 8
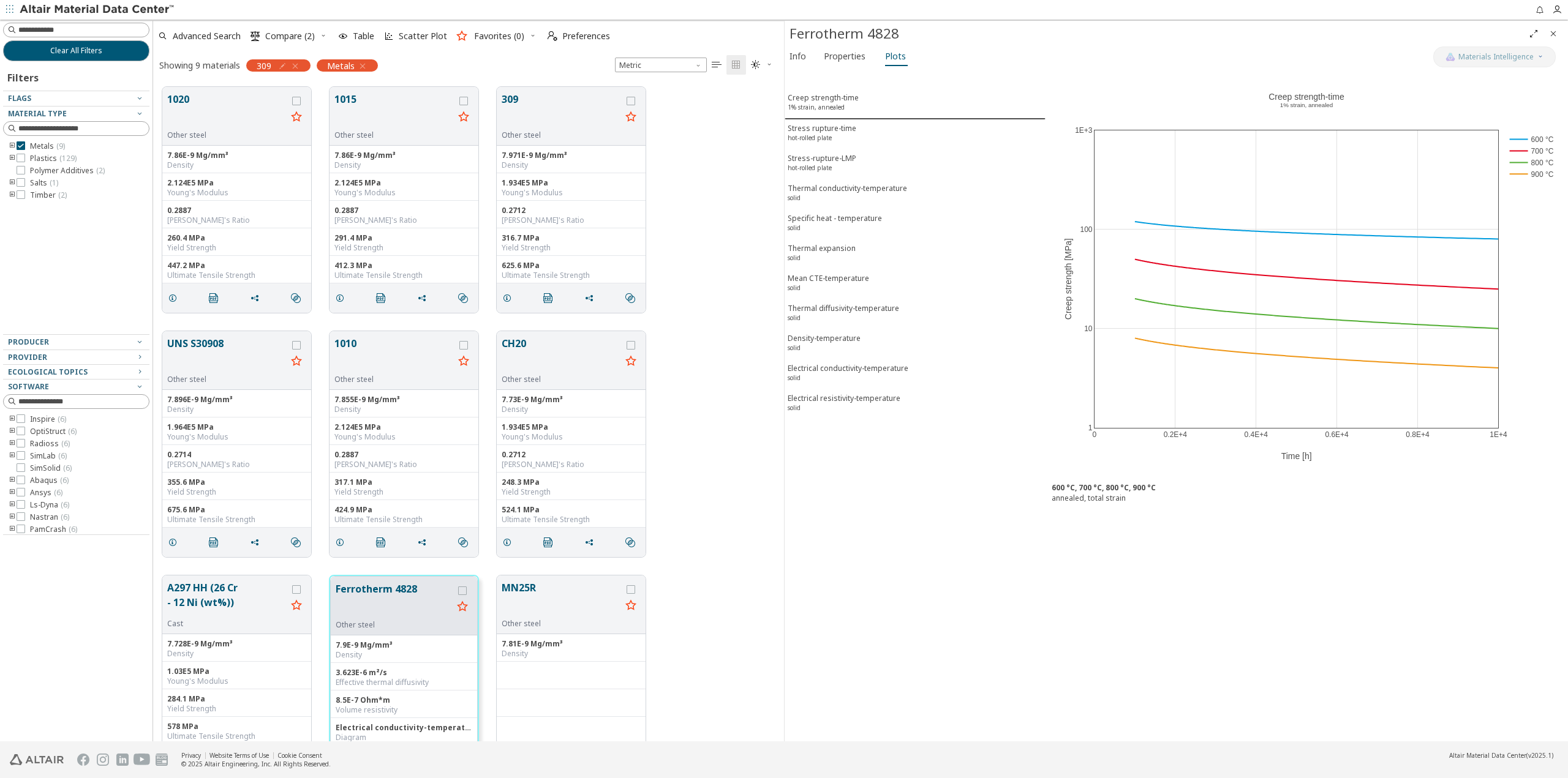
click at [10, 145] on icon "toogle group" at bounding box center [12, 146] width 8 height 10
click at [29, 158] on icon "toogle group" at bounding box center [30, 158] width 8 height 10
click at [44, 162] on label "Steel ( 9 )" at bounding box center [56, 158] width 41 height 10
click at [522, 98] on button "309" at bounding box center [561, 111] width 120 height 39
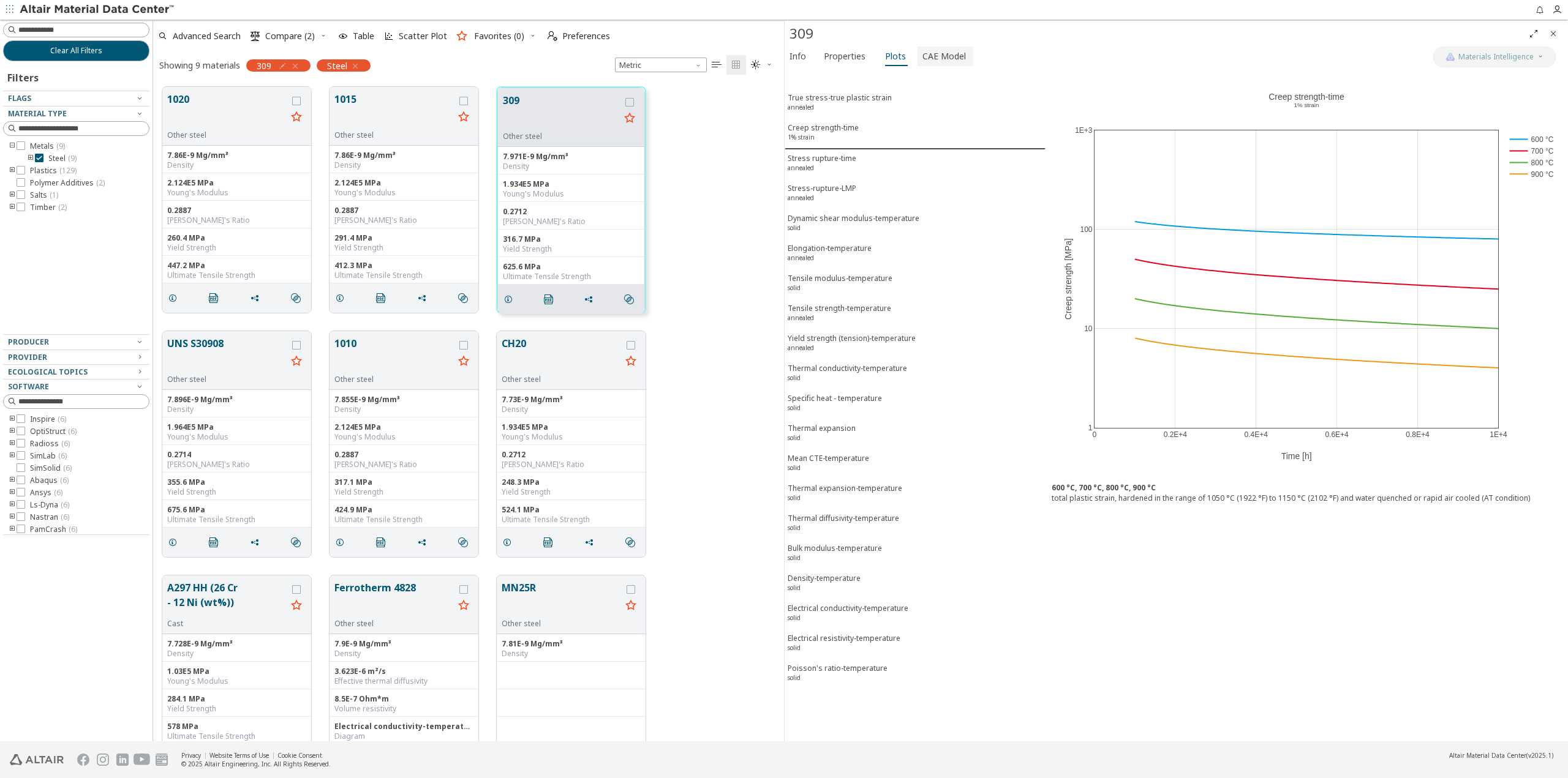
click at [934, 49] on span "CAE Model" at bounding box center [944, 56] width 43 height 19
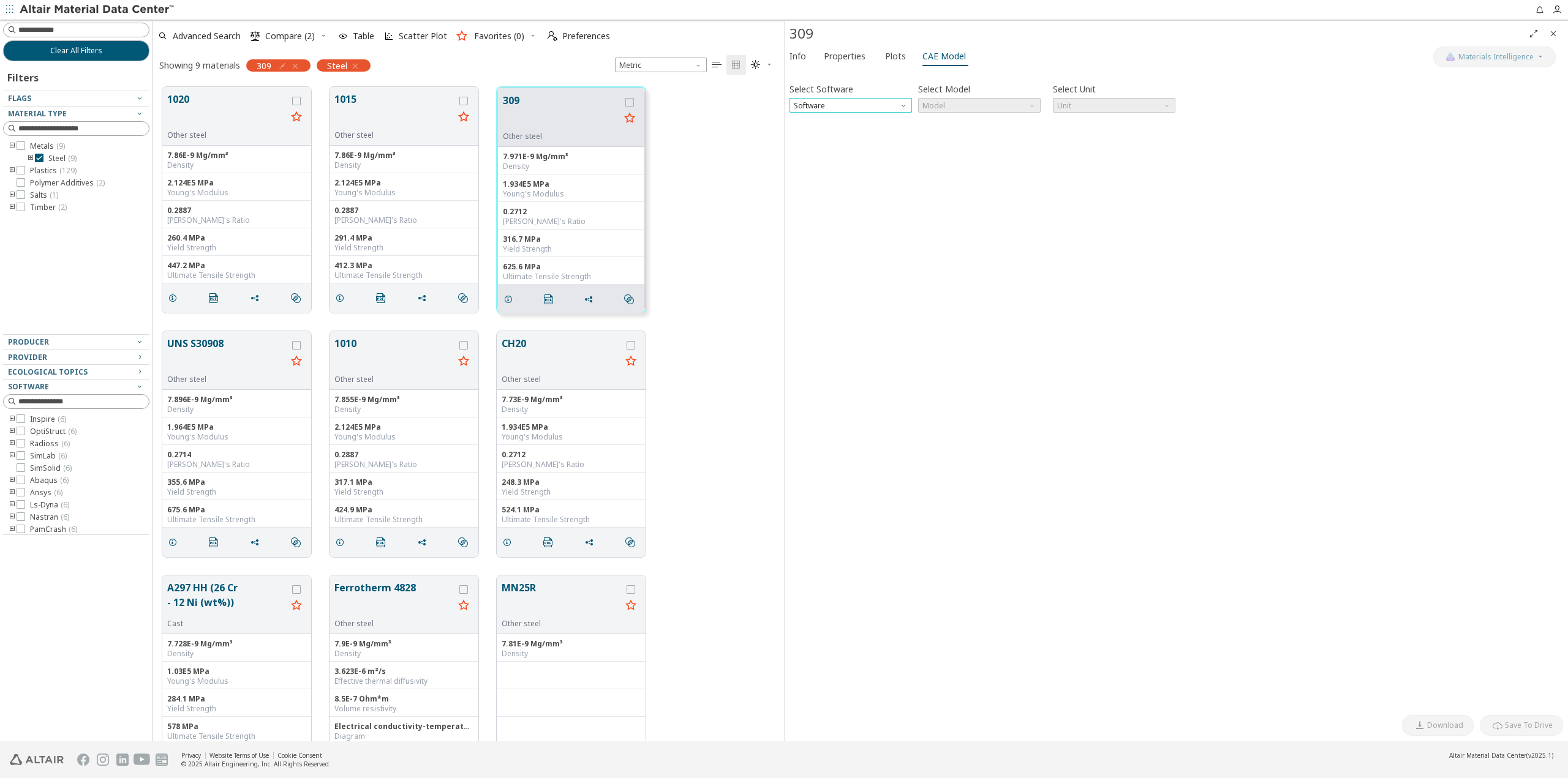
click at [878, 106] on span "Software" at bounding box center [851, 105] width 123 height 15
click at [868, 250] on span "PamCrash" at bounding box center [851, 253] width 112 height 8
click at [1154, 348] on div "Select Software PamCrash Select Model Model Select Unit N mm s Mg Invalid data.…" at bounding box center [1176, 392] width 774 height 635
click at [1136, 108] on span "N mm s Mg" at bounding box center [1114, 105] width 123 height 15
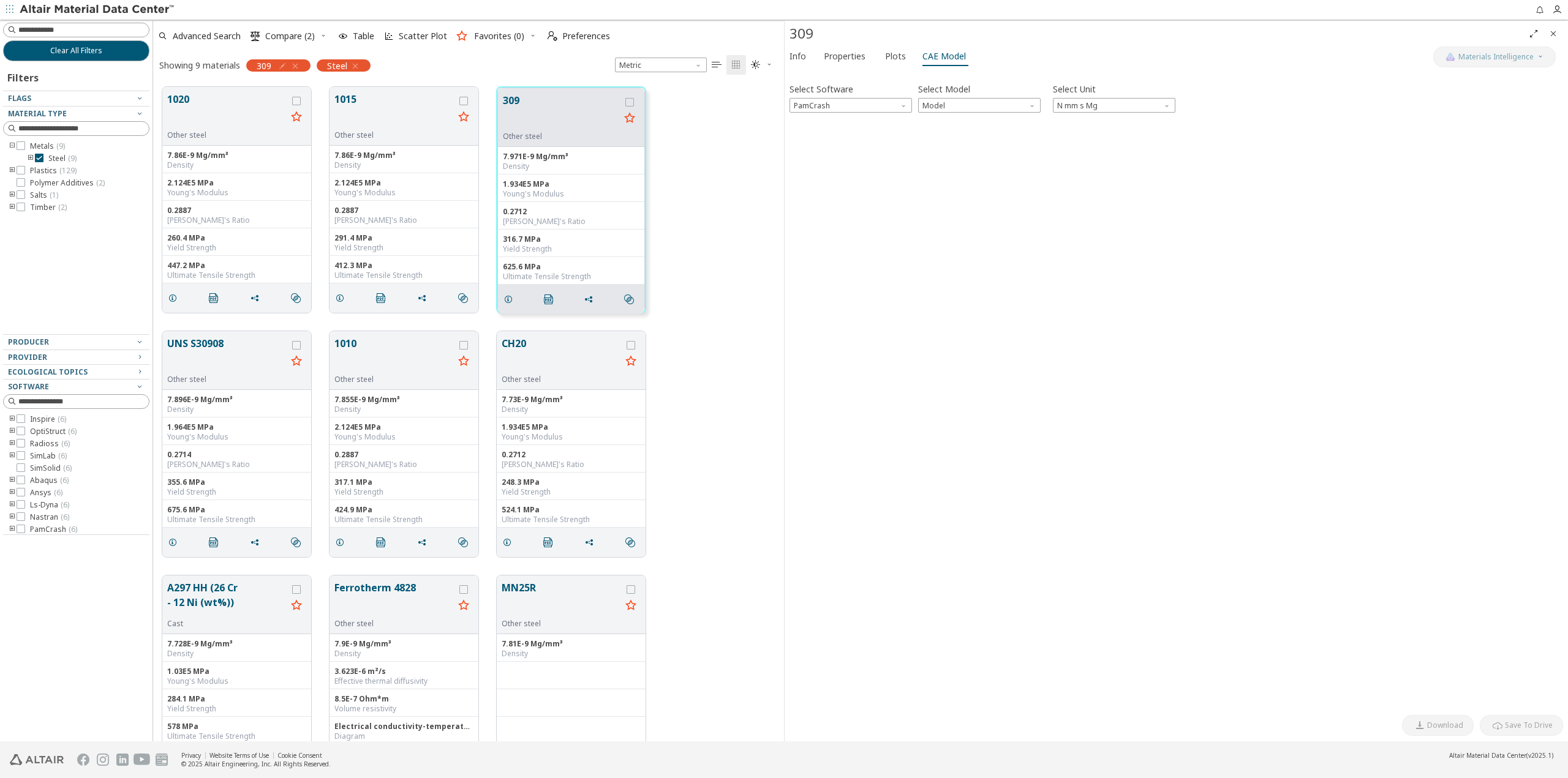
click at [1312, 273] on div "Select Software PamCrash Select Model Model Select Unit N mm s Mg Invalid data.…" at bounding box center [1176, 392] width 774 height 635
click at [1152, 107] on span "N mm s Mg" at bounding box center [1114, 105] width 123 height 15
click at [1135, 141] on button "N m s kg" at bounding box center [1114, 134] width 123 height 15
click at [963, 108] on span "Model" at bounding box center [979, 105] width 123 height 15
click at [969, 123] on span "Mat100" at bounding box center [979, 120] width 112 height 8
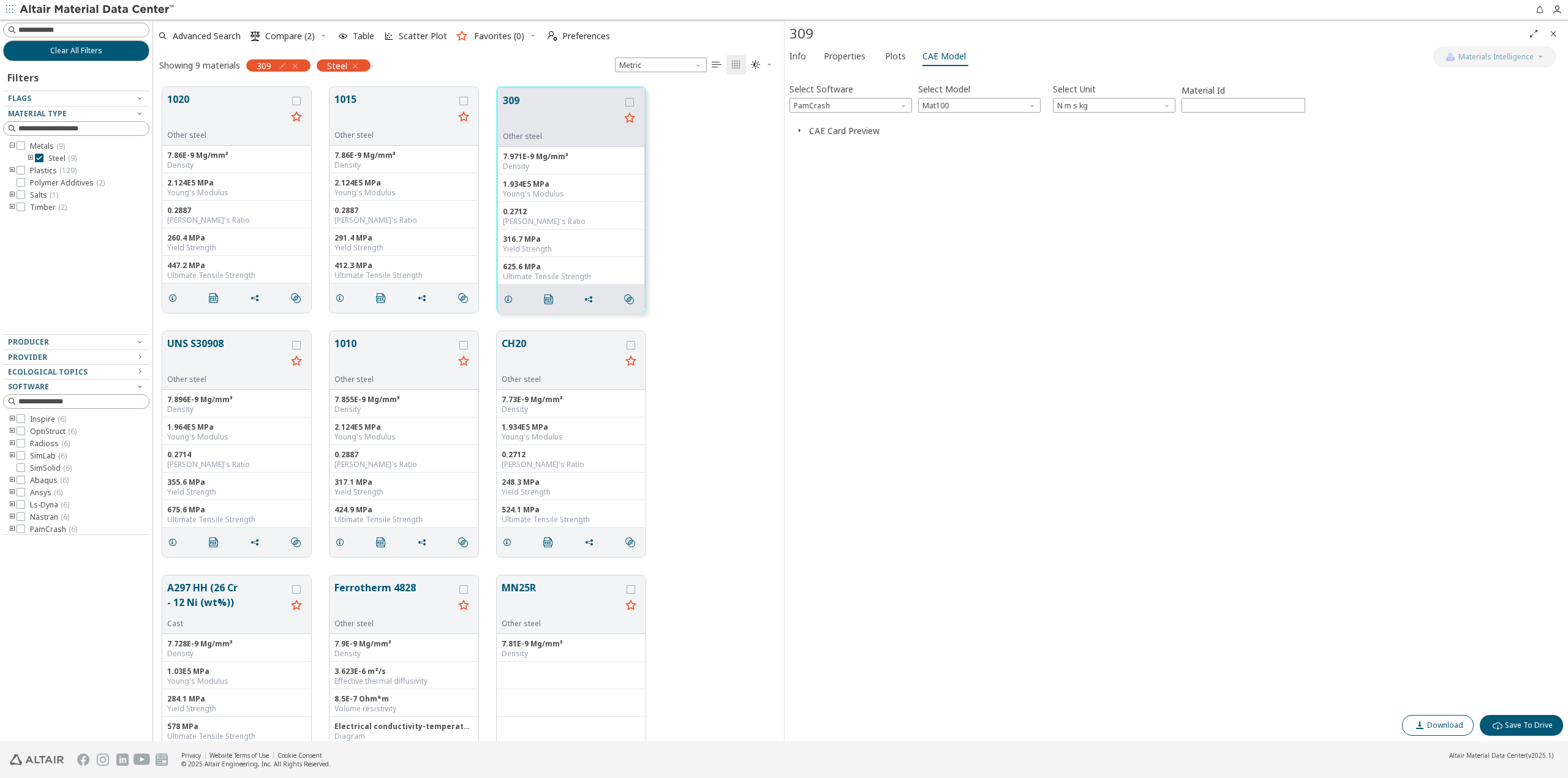
click at [1463, 724] on span "Download" at bounding box center [1445, 725] width 36 height 10
drag, startPoint x: 1024, startPoint y: 195, endPoint x: 1022, endPoint y: 187, distance: 8.2
click at [1024, 195] on div "Select Software PamCrash Select Model Mat100 Select Unit N m s kg Material Id *…" at bounding box center [1176, 392] width 774 height 635
click at [898, 103] on span "PamCrash" at bounding box center [851, 105] width 123 height 15
click at [862, 180] on span "SimSolid" at bounding box center [851, 179] width 112 height 8
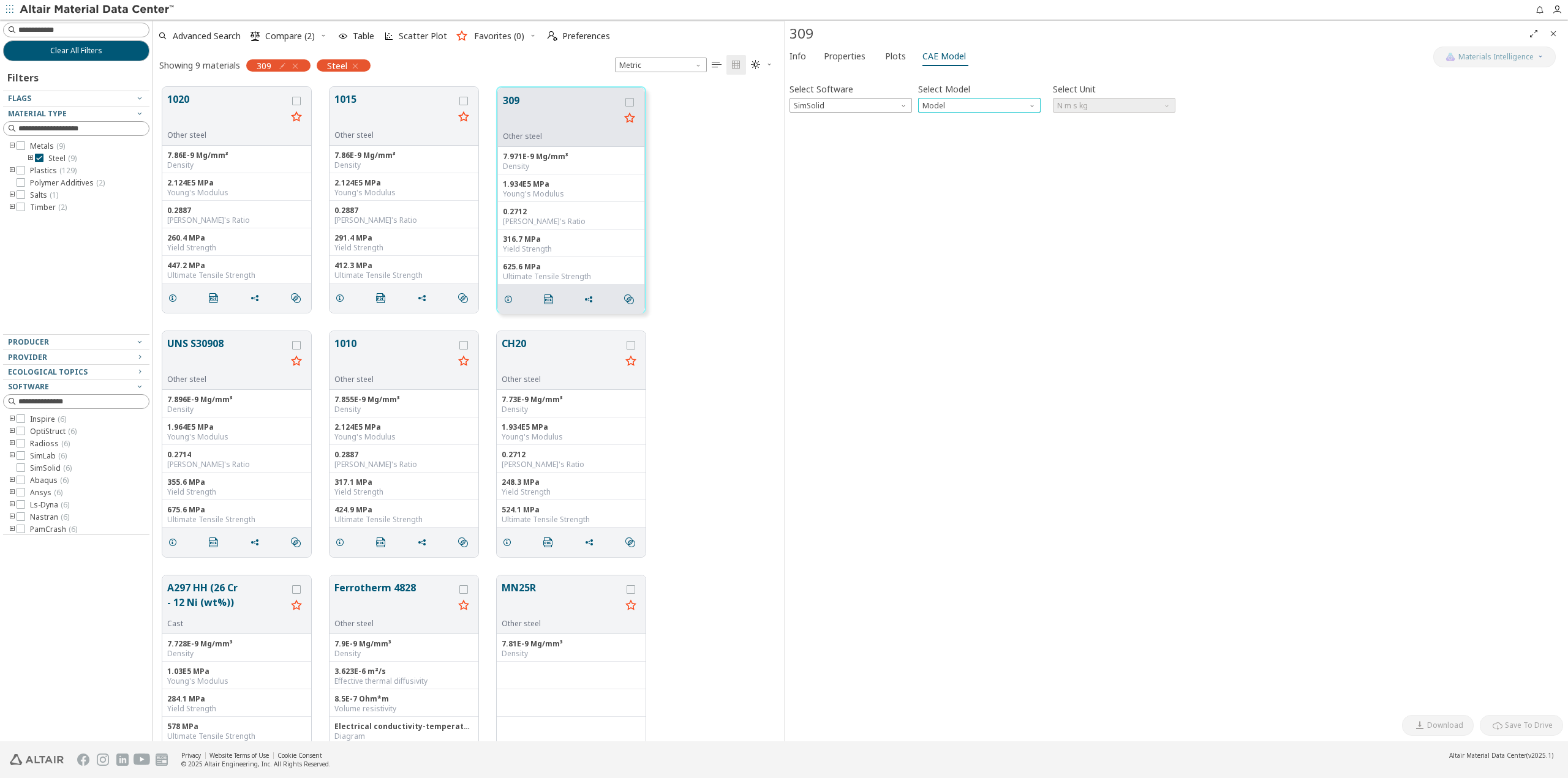
click at [1037, 107] on span "Model" at bounding box center [1033, 103] width 10 height 10
click at [1036, 106] on span "Model" at bounding box center [1033, 103] width 10 height 10
click at [1121, 104] on span "N m s kg" at bounding box center [1114, 105] width 123 height 15
click at [1170, 108] on span "Unit" at bounding box center [1167, 103] width 10 height 10
click at [1167, 104] on span "Unit" at bounding box center [1167, 103] width 10 height 10
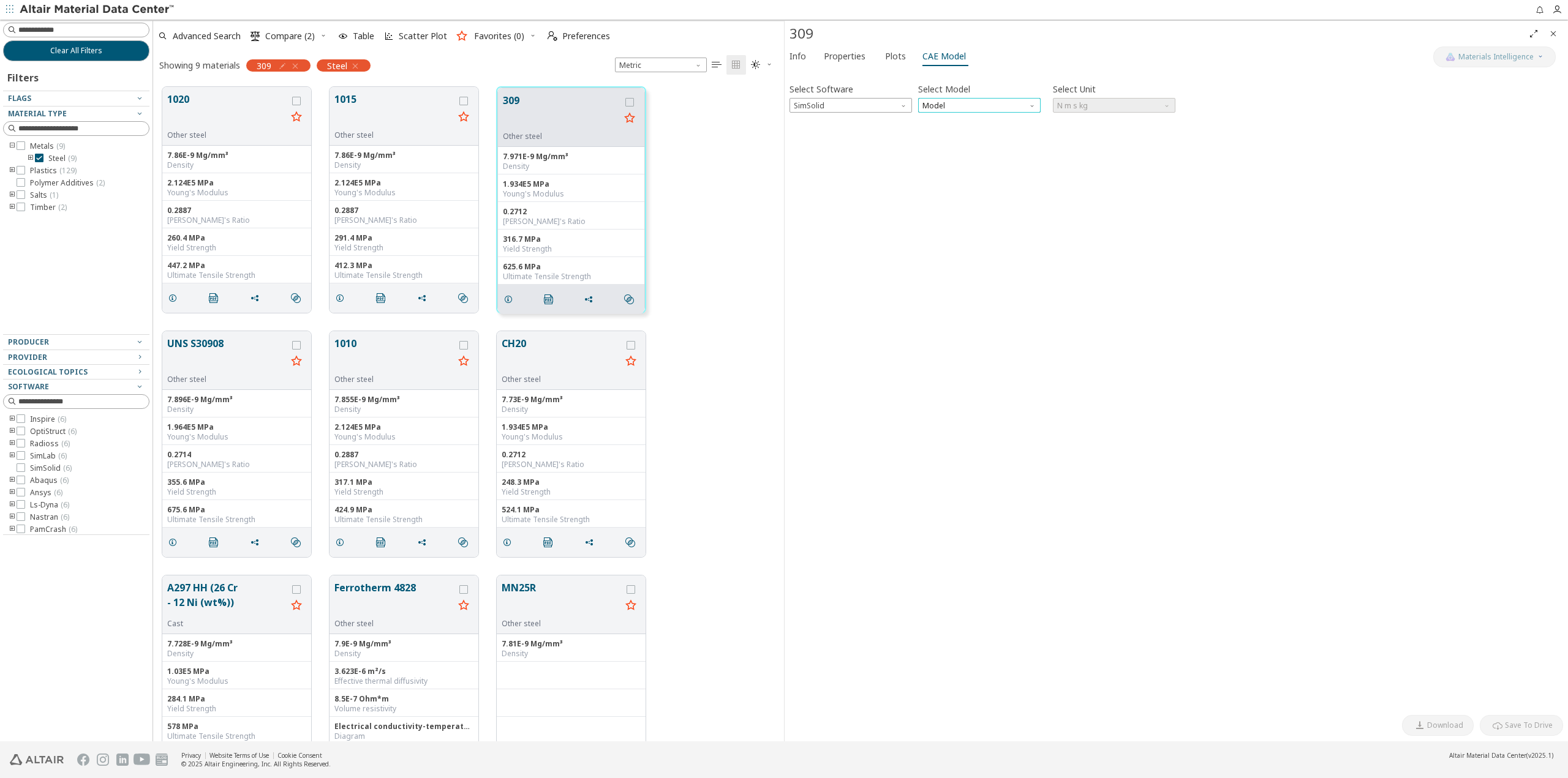
click at [1021, 110] on span "Model" at bounding box center [979, 105] width 123 height 15
click at [997, 131] on div "Select Software SimSolid Select Model Model Select Unit N m s kg Invalid data. …" at bounding box center [1176, 392] width 774 height 635
click at [999, 110] on span "Model" at bounding box center [979, 105] width 123 height 15
click at [997, 118] on span "SimSolid Card" at bounding box center [979, 120] width 112 height 8
click at [1094, 109] on span "N m s kg" at bounding box center [1114, 105] width 123 height 15
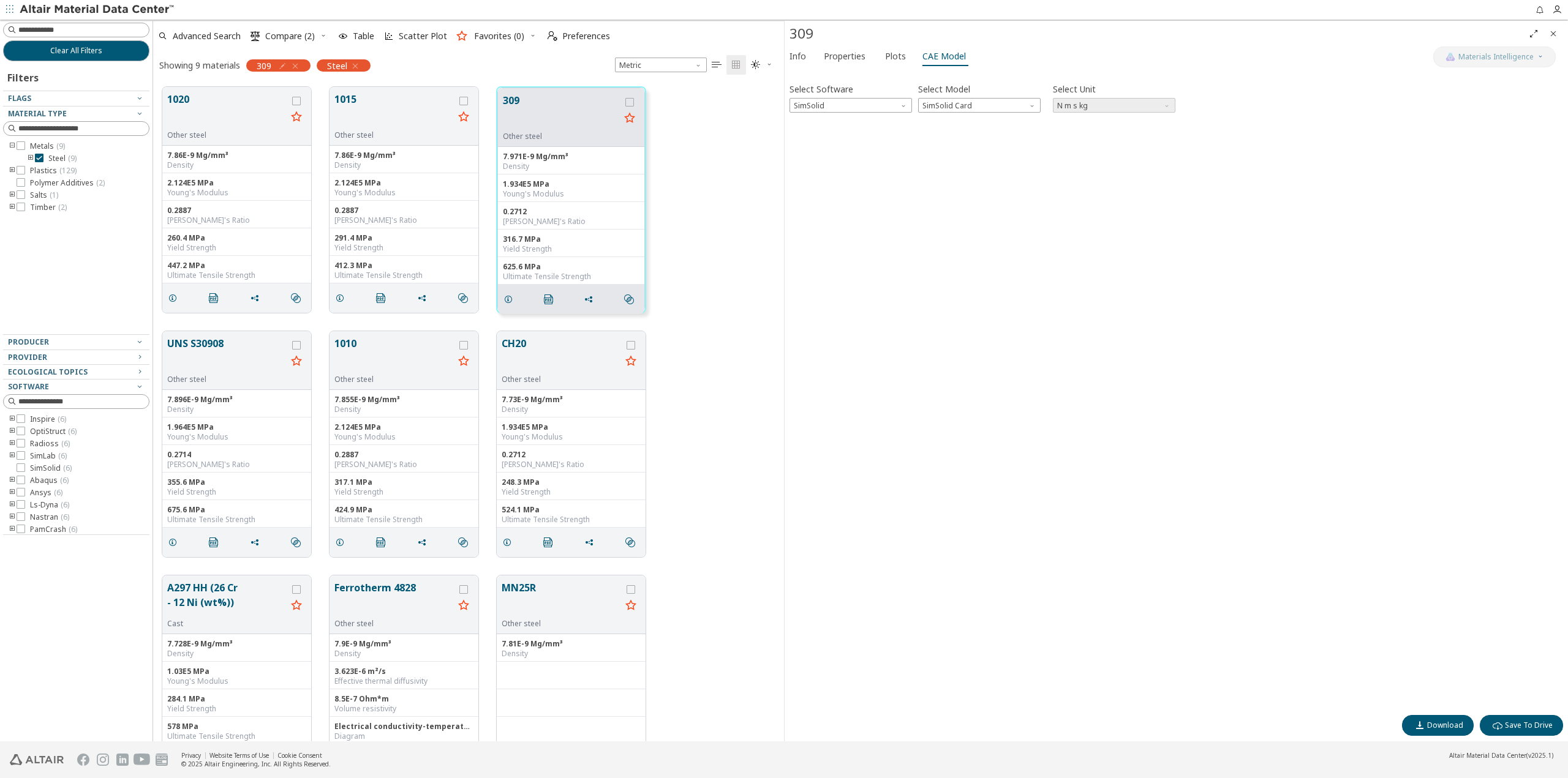
click at [1172, 107] on span "Unit" at bounding box center [1167, 103] width 10 height 10
click at [1124, 173] on div "Select Software SimSolid Select Model SimSolid Card Select Unit N m s kg Invali…" at bounding box center [1176, 392] width 774 height 635
click at [912, 108] on div "Select Software SimSolid Select Model SimSolid Card Select Unit N m s kg" at bounding box center [1176, 96] width 774 height 32
click at [908, 106] on span "Software" at bounding box center [904, 103] width 10 height 10
